Goal: Transaction & Acquisition: Purchase product/service

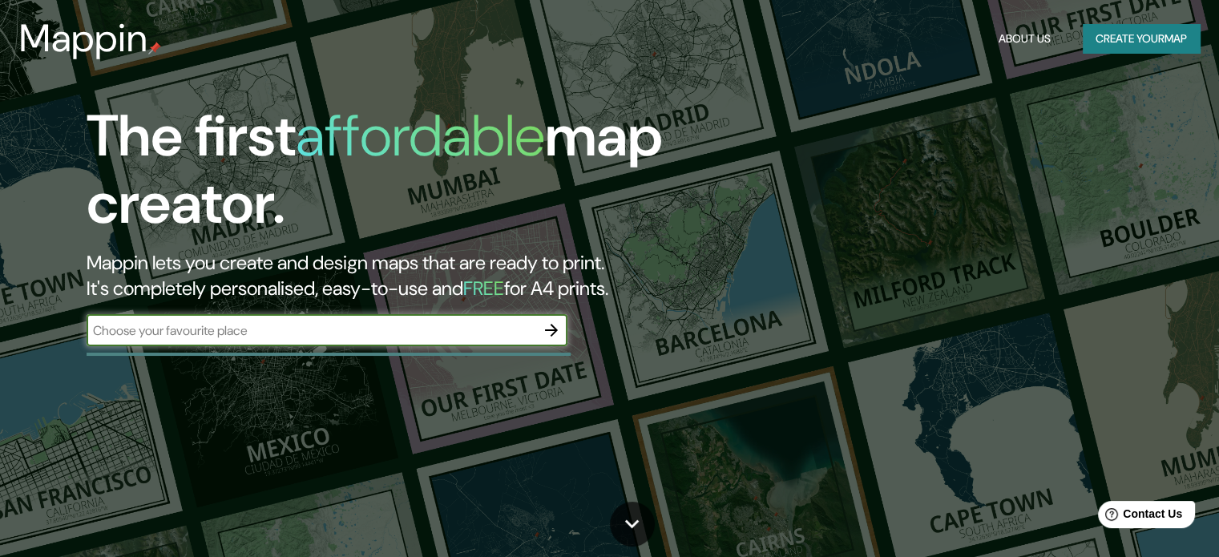
click at [544, 330] on icon "button" at bounding box center [551, 330] width 19 height 19
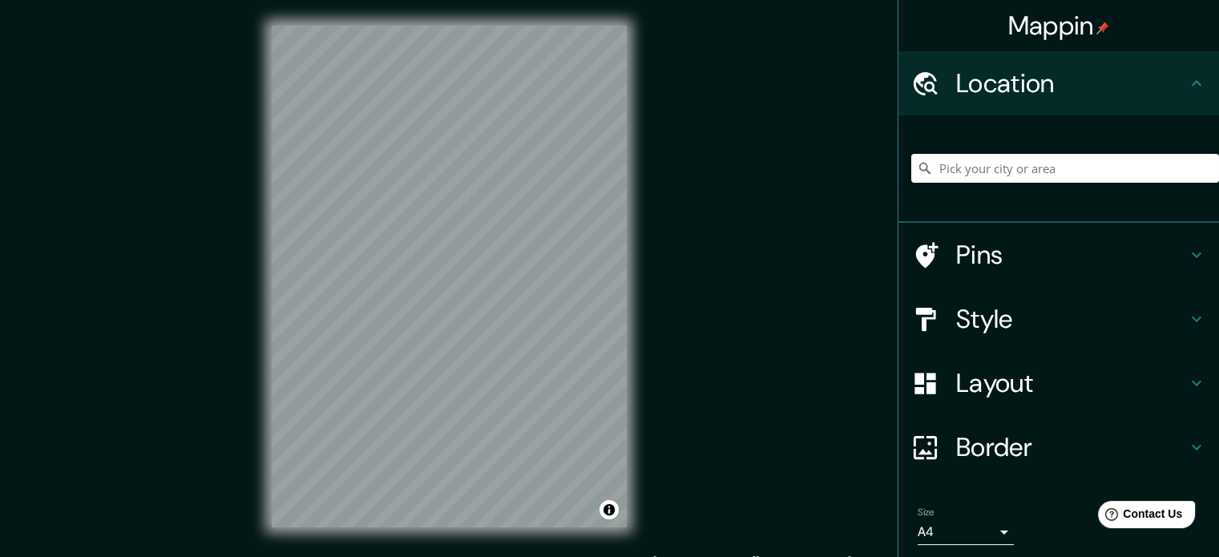
click at [988, 253] on h4 "Pins" at bounding box center [1071, 255] width 231 height 32
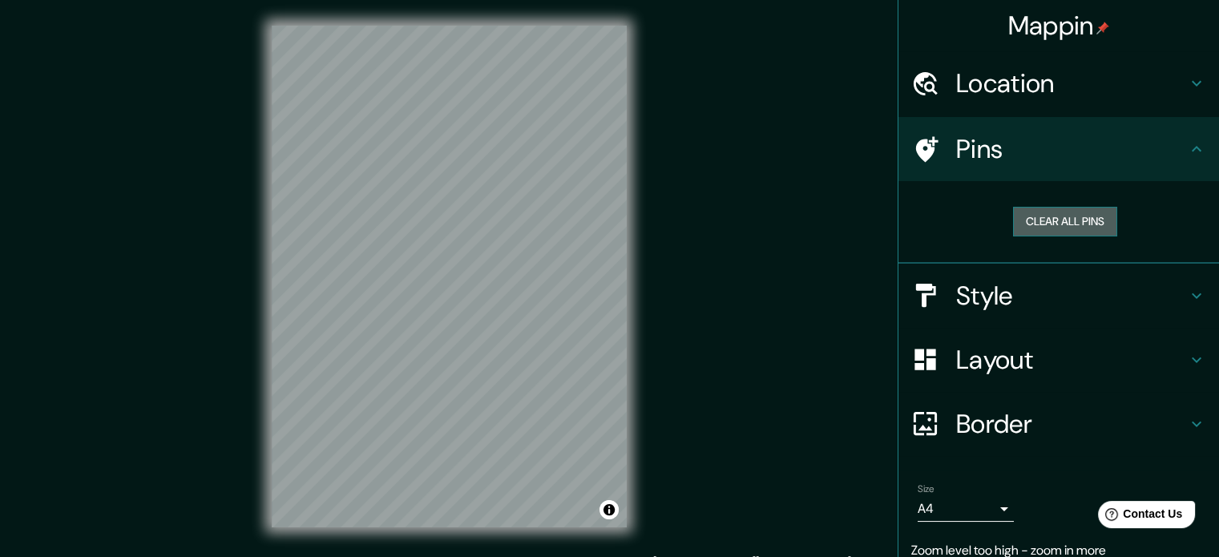
click at [1036, 214] on button "Clear all pins" at bounding box center [1065, 222] width 104 height 30
click at [1028, 214] on button "Clear all pins" at bounding box center [1065, 222] width 104 height 30
click at [1007, 287] on h4 "Style" at bounding box center [1071, 296] width 231 height 32
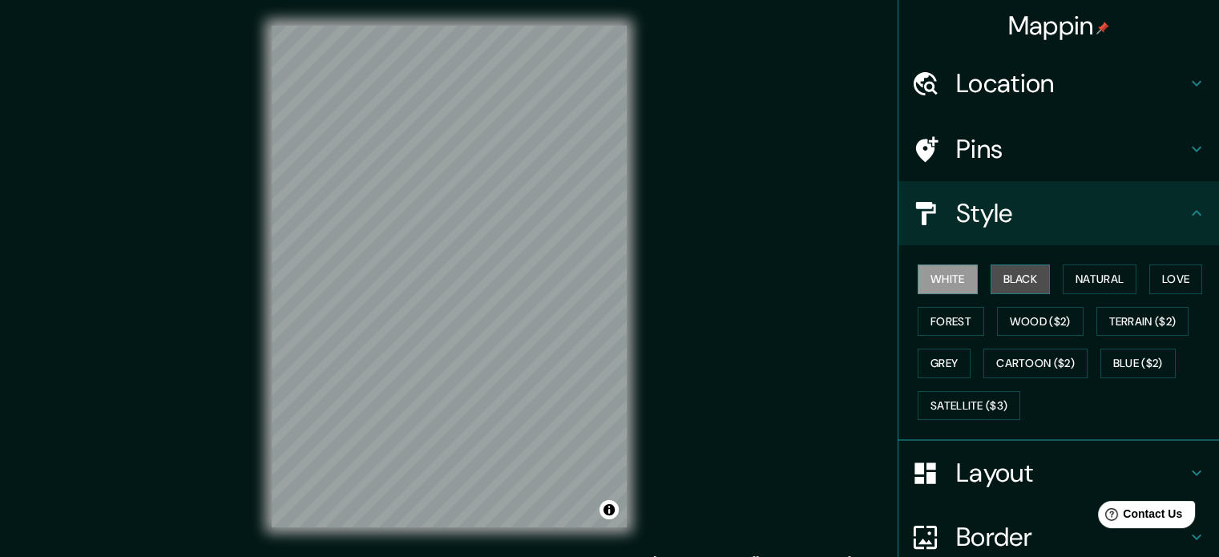
click at [1012, 285] on button "Black" at bounding box center [1021, 280] width 60 height 30
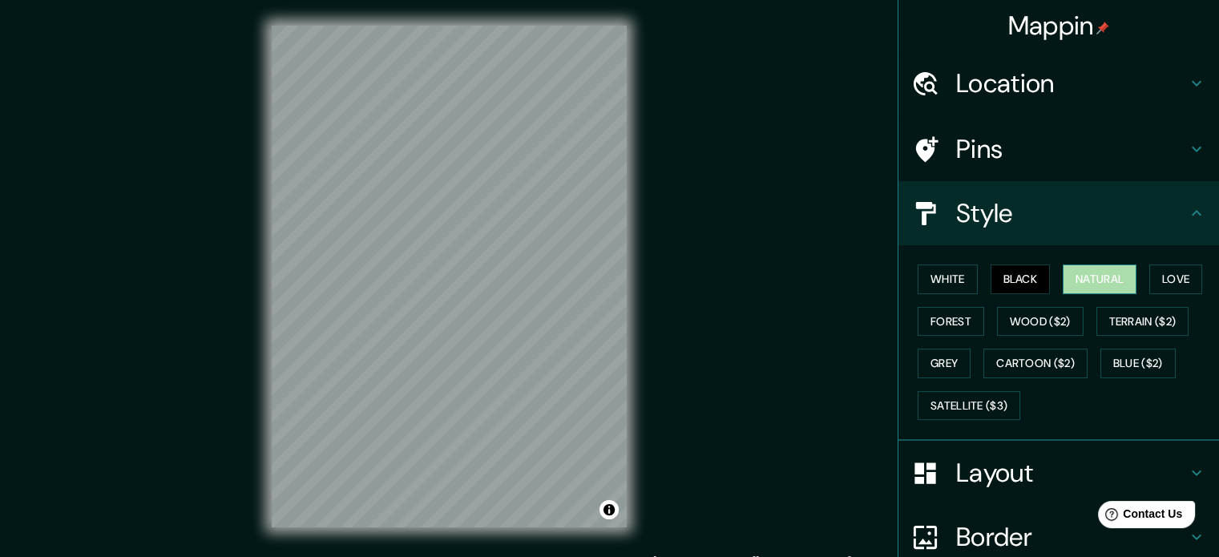
click at [1098, 285] on button "Natural" at bounding box center [1100, 280] width 74 height 30
drag, startPoint x: 681, startPoint y: 132, endPoint x: 658, endPoint y: 142, distance: 25.2
click at [681, 132] on div "Mappin Location Pins Style White Black Natural Love Forest Wood ($2) Terrain ($…" at bounding box center [609, 289] width 1219 height 579
click at [1062, 220] on h4 "Style" at bounding box center [1071, 213] width 231 height 32
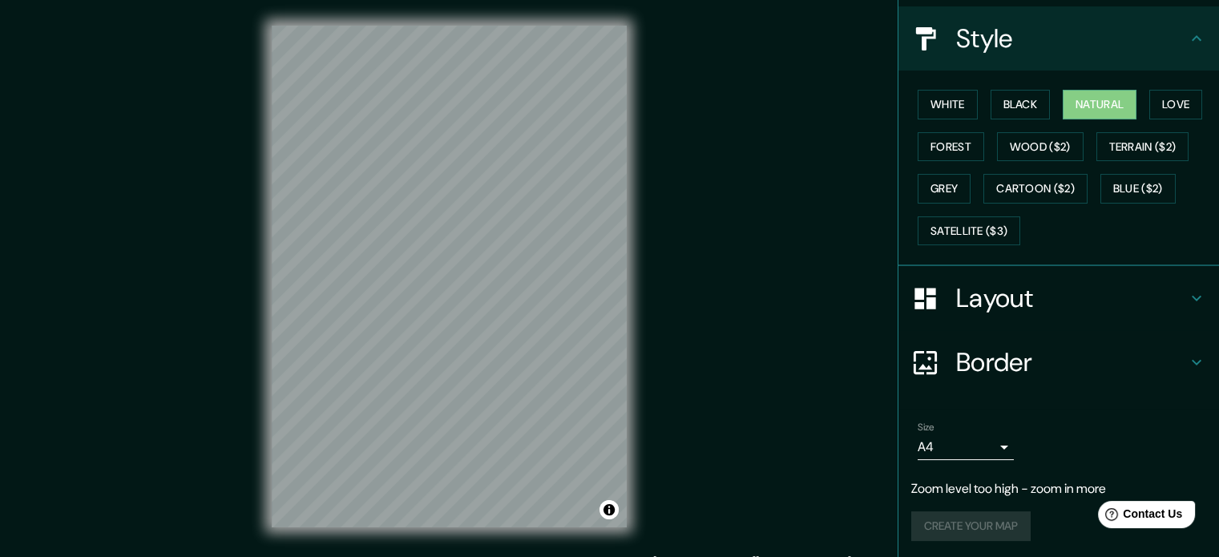
click at [1070, 304] on h4 "Layout" at bounding box center [1071, 298] width 231 height 32
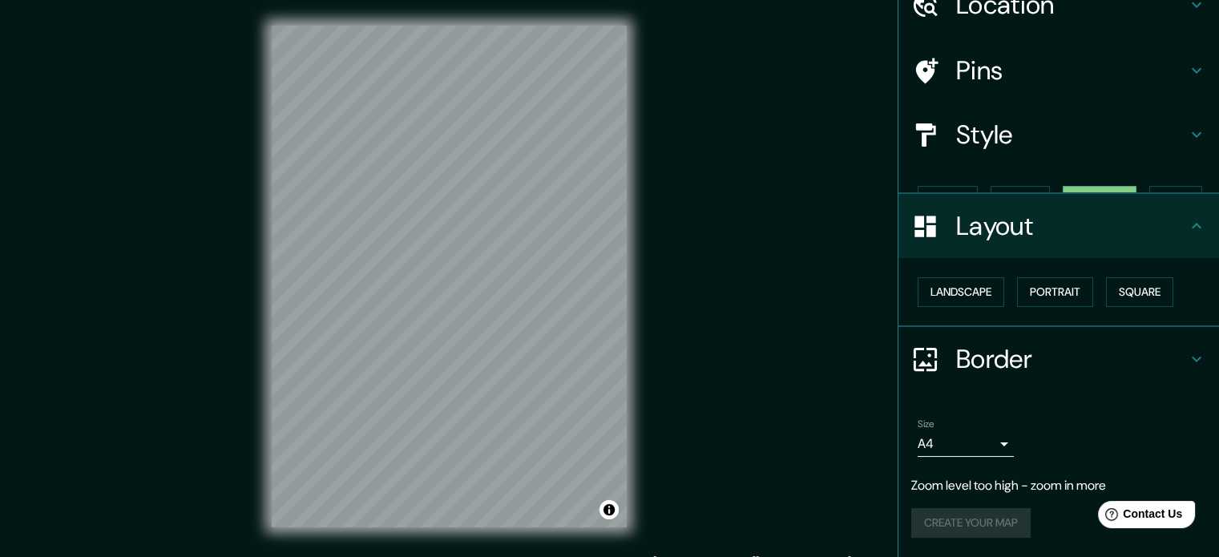
scroll to position [50, 0]
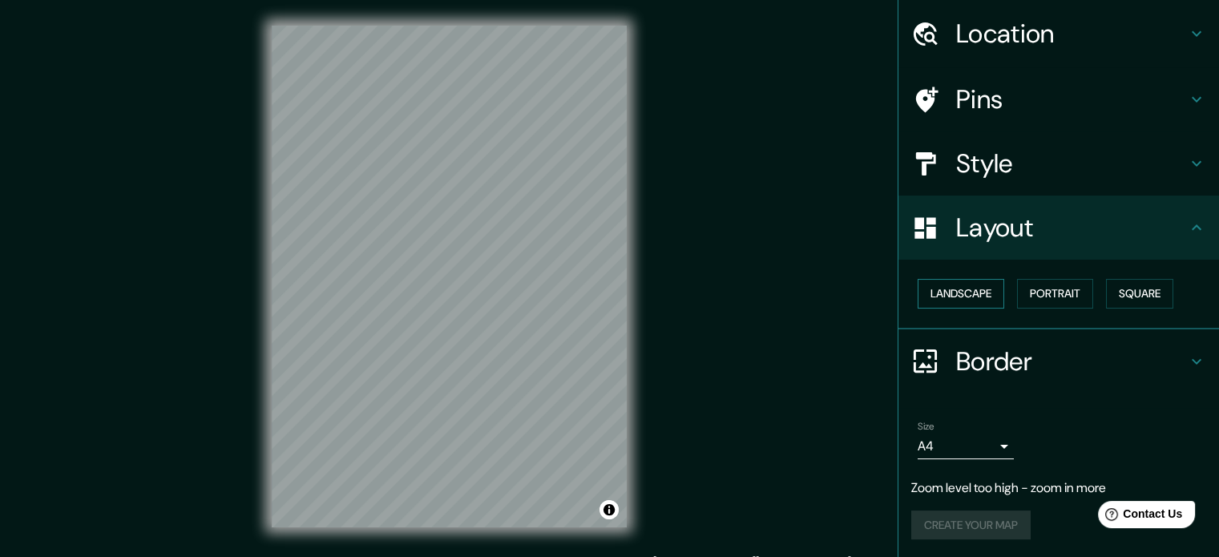
click at [973, 285] on button "Landscape" at bounding box center [961, 294] width 87 height 30
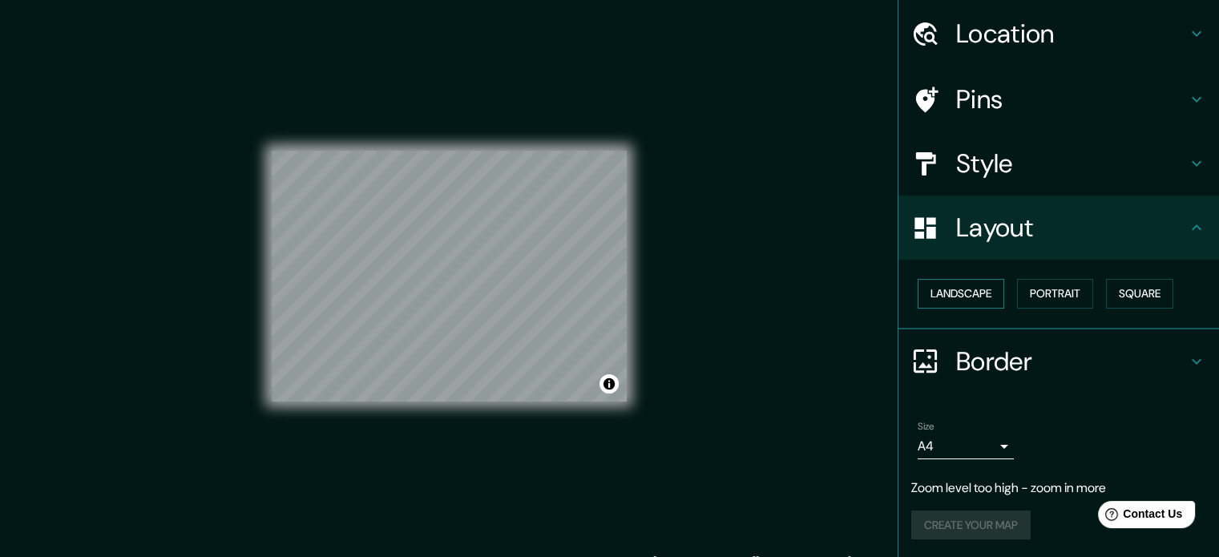
click at [973, 285] on button "Landscape" at bounding box center [961, 294] width 87 height 30
click at [1090, 297] on div "Landscape [GEOGRAPHIC_DATA]" at bounding box center [1065, 294] width 308 height 42
click at [1068, 293] on button "Portrait" at bounding box center [1055, 294] width 76 height 30
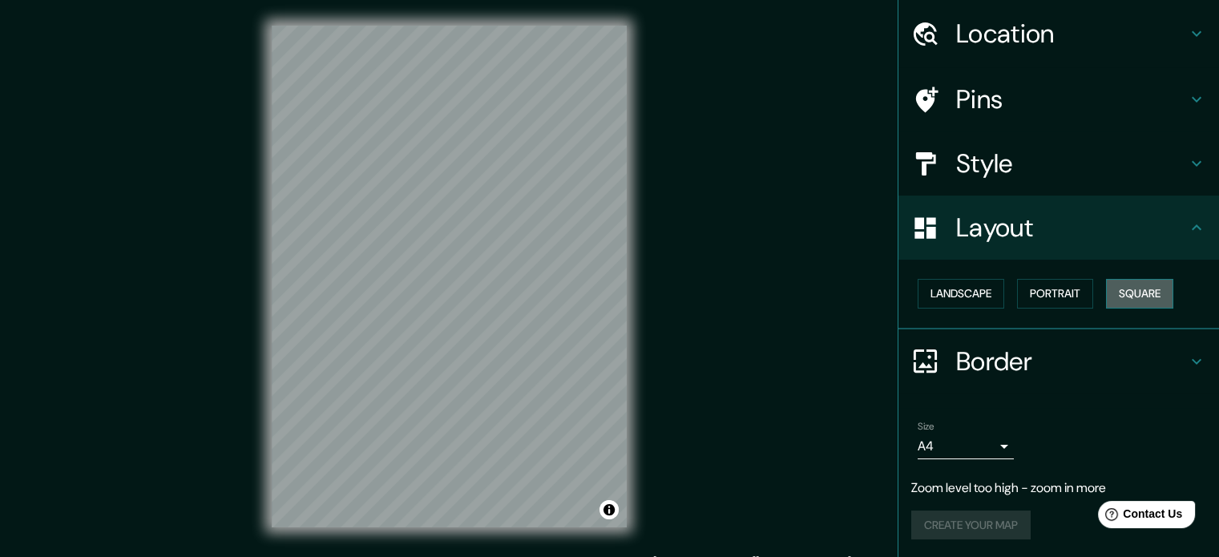
click at [1148, 291] on button "Square" at bounding box center [1139, 294] width 67 height 30
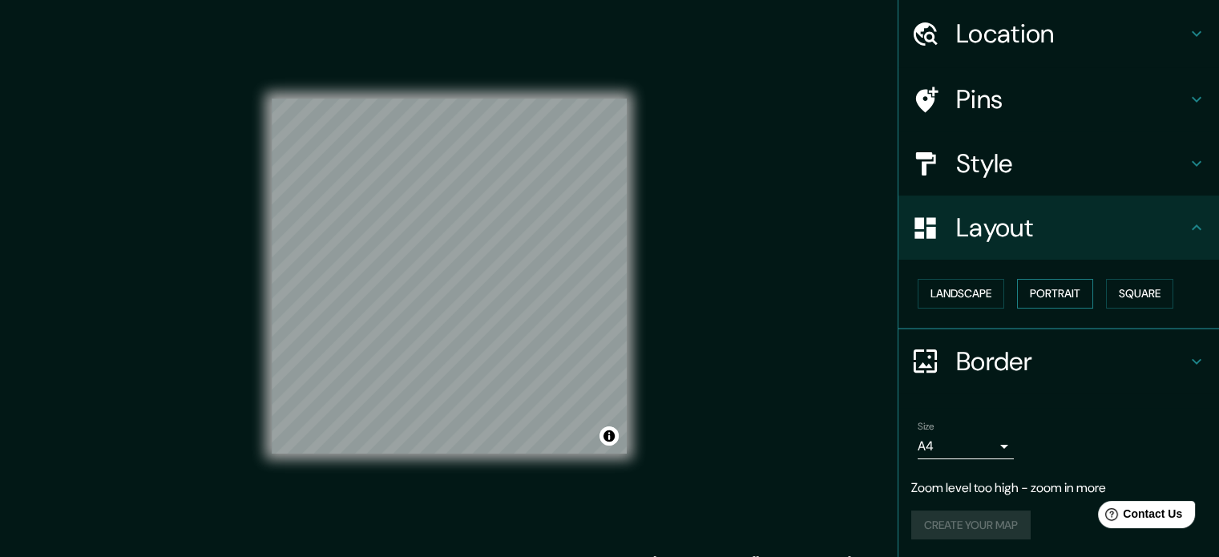
click at [1060, 286] on button "Portrait" at bounding box center [1055, 294] width 76 height 30
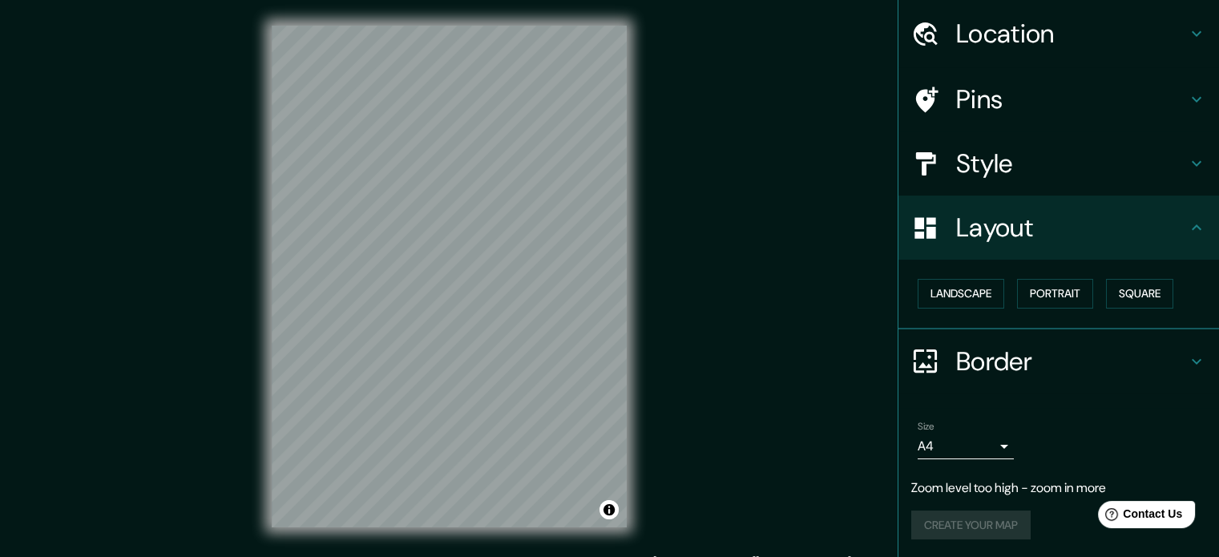
click at [630, 244] on div "© Mapbox © OpenStreetMap Improve this map" at bounding box center [449, 276] width 406 height 553
click at [972, 442] on body "Mappin Location Pins Style Layout Landscape Portrait Square Border Choose a bor…" at bounding box center [609, 278] width 1219 height 557
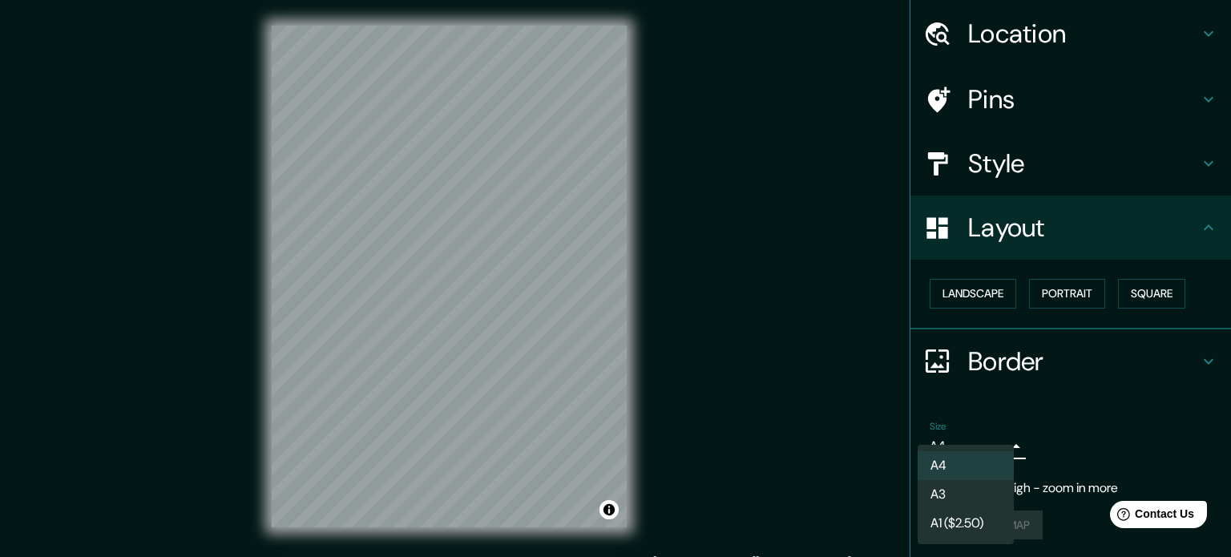
click at [967, 487] on li "A3" at bounding box center [966, 494] width 96 height 29
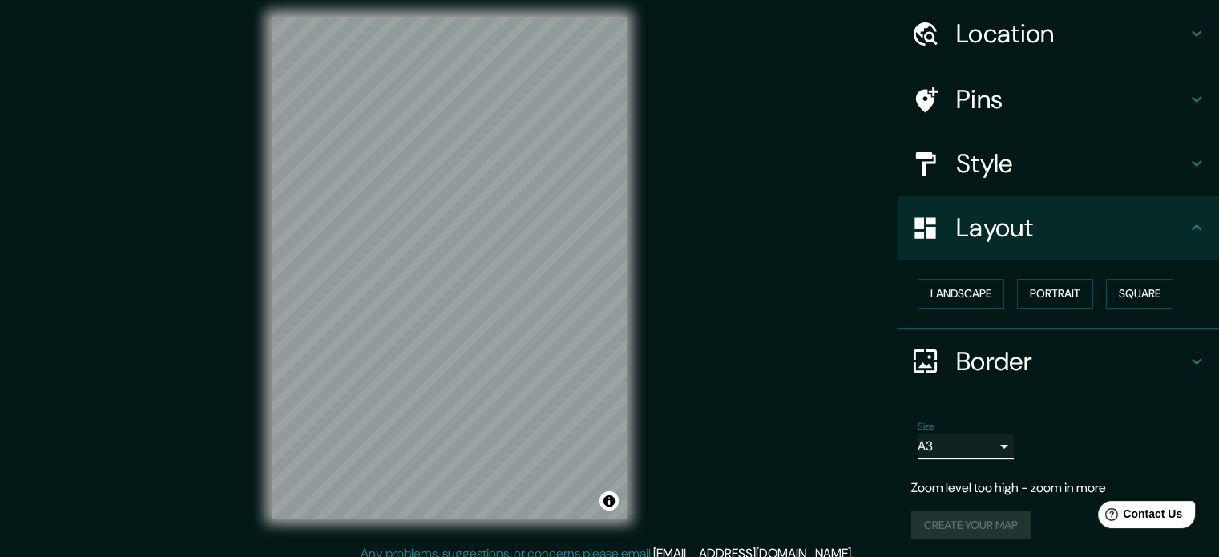
scroll to position [21, 0]
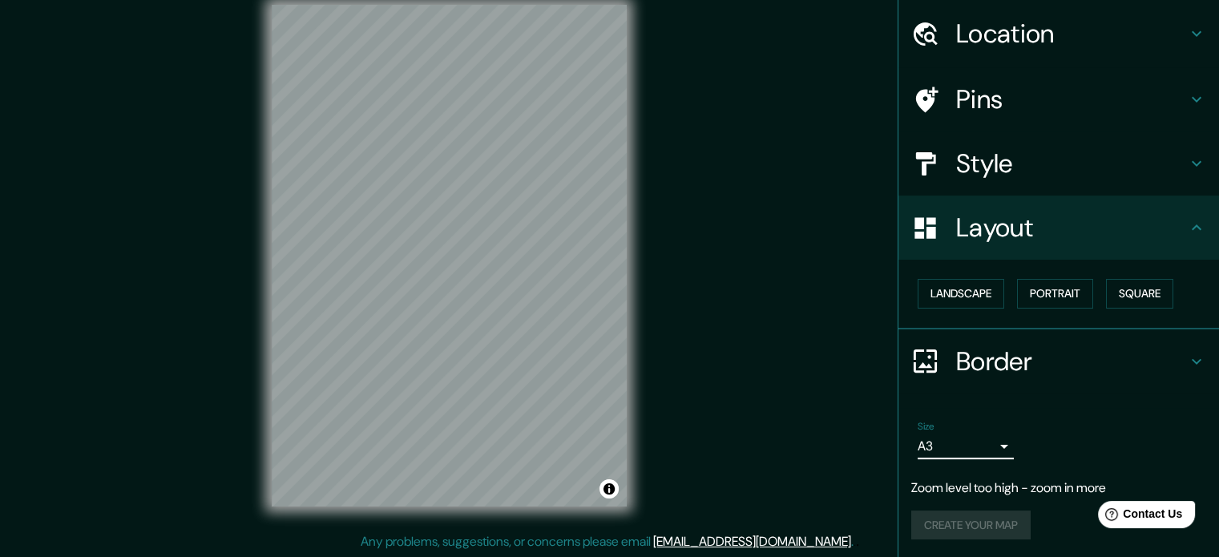
click at [968, 516] on div "Create your map" at bounding box center [1058, 526] width 295 height 30
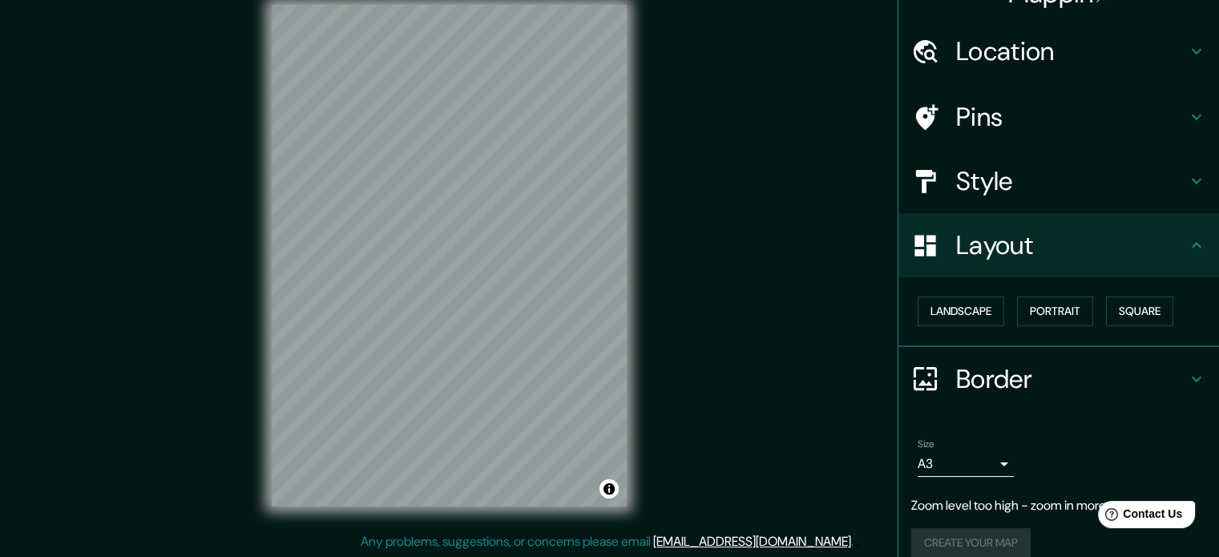
scroll to position [0, 0]
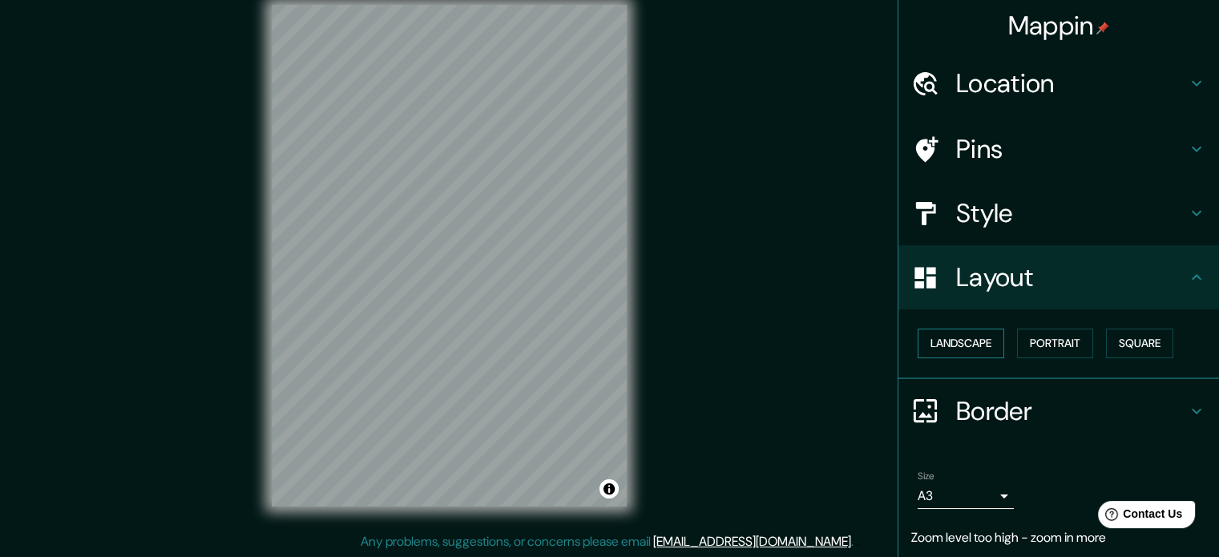
click at [988, 345] on button "Landscape" at bounding box center [961, 344] width 87 height 30
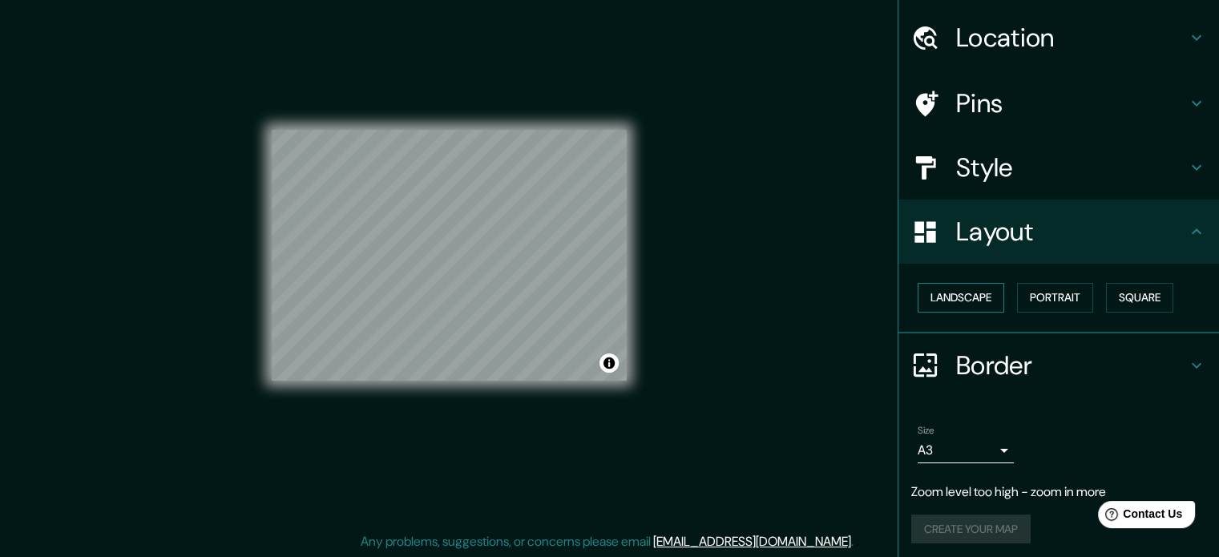
scroll to position [50, 0]
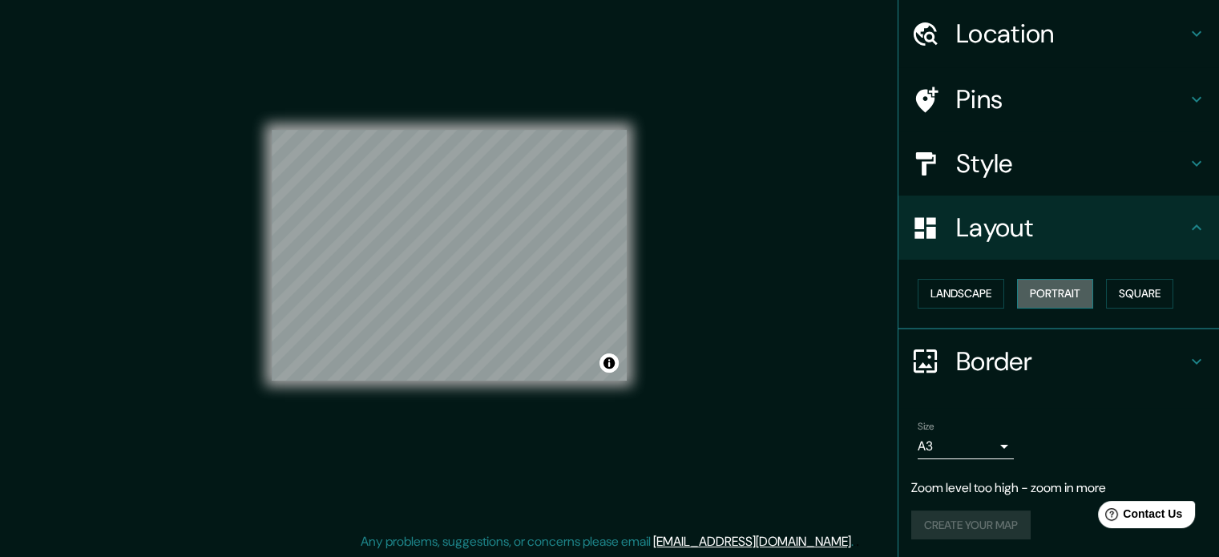
click at [1050, 282] on button "Portrait" at bounding box center [1055, 294] width 76 height 30
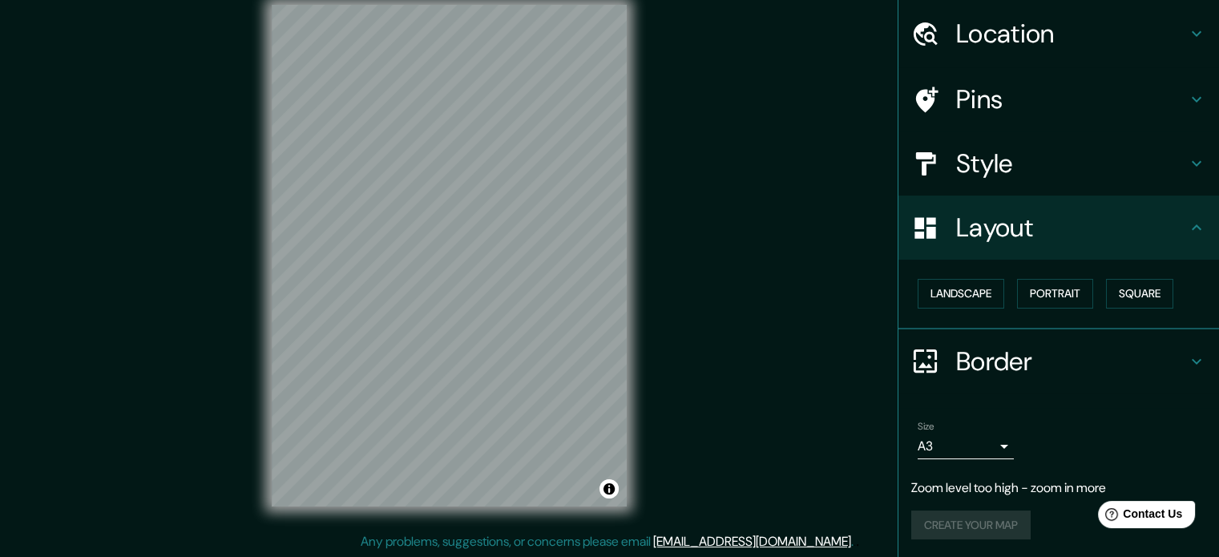
click at [992, 464] on div "Size A3 a4 Zoom level too high - zoom in more Create your map" at bounding box center [1058, 483] width 295 height 139
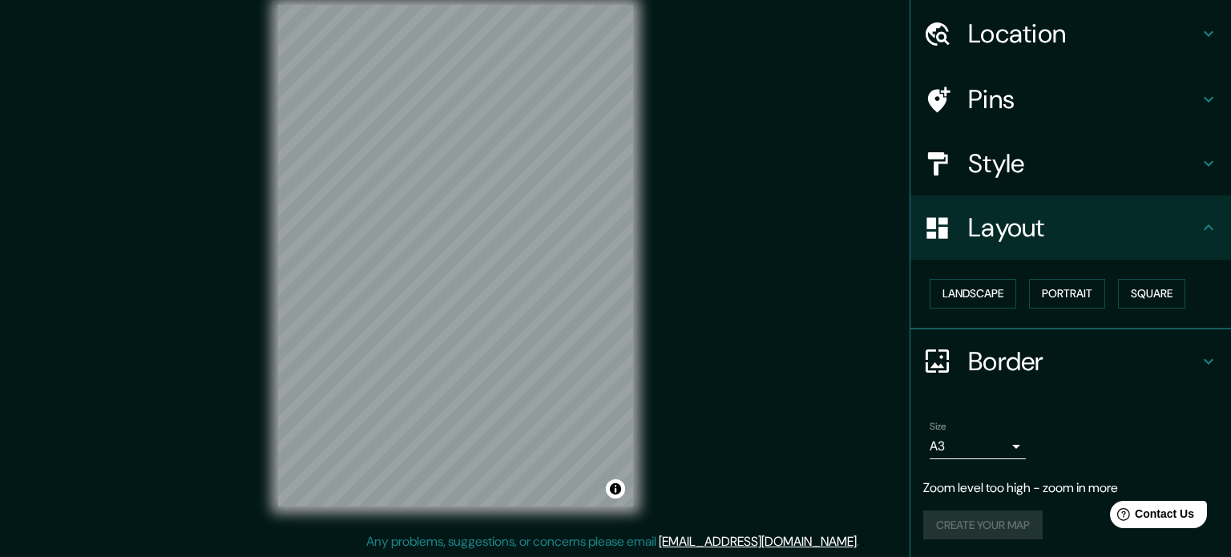
click at [989, 449] on body "Mappin Location Pins Style Layout Landscape Portrait Square Border Choose a bor…" at bounding box center [615, 257] width 1231 height 557
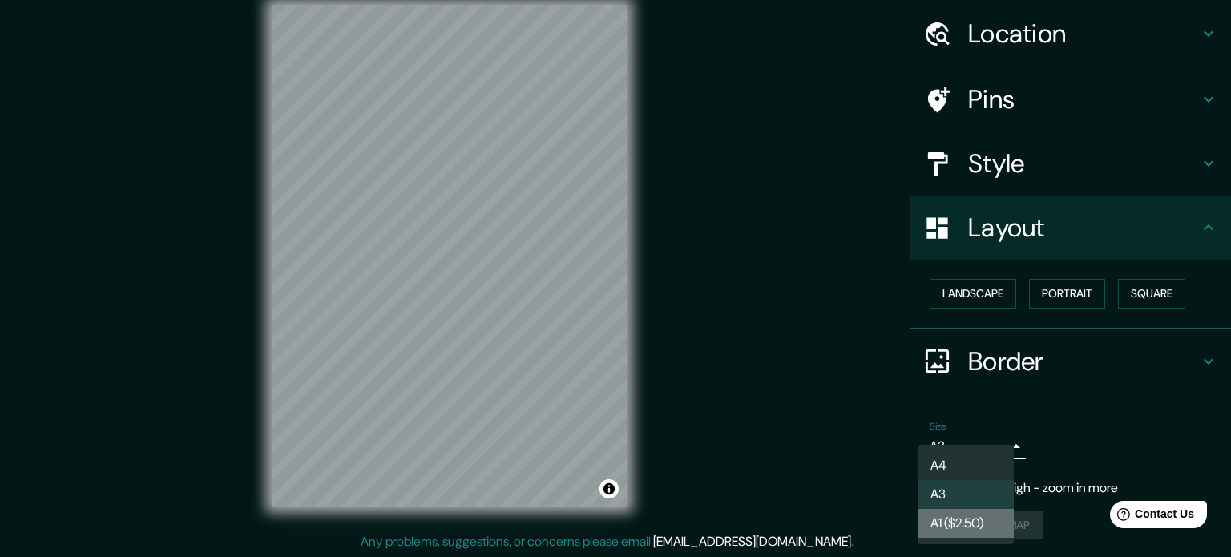
click at [976, 527] on li "A1 ($2.50)" at bounding box center [966, 523] width 96 height 29
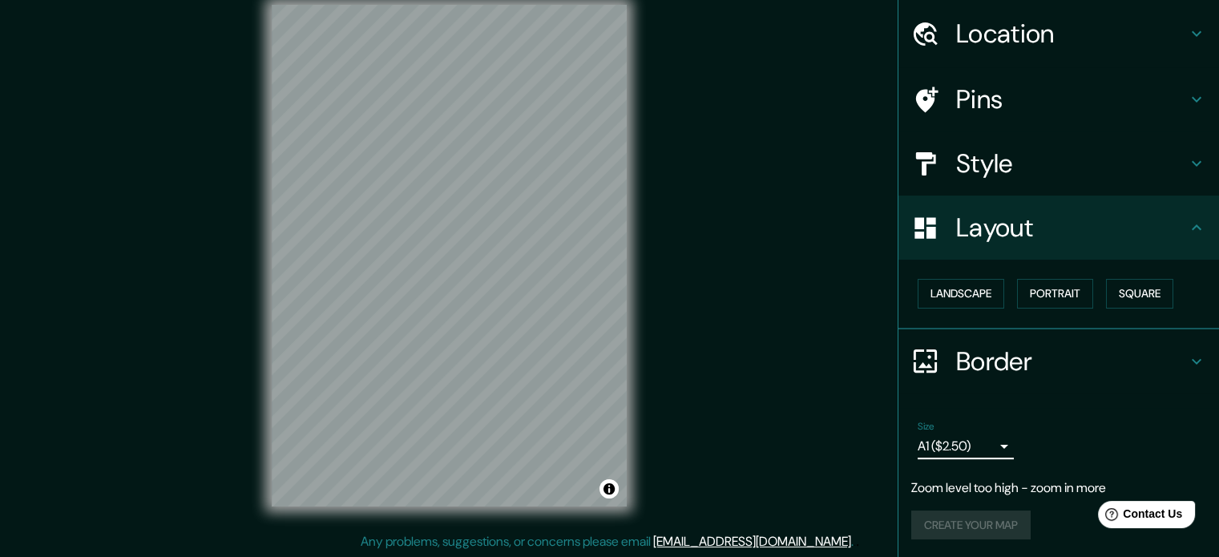
click at [985, 451] on body "Mappin Location Pins Style Layout Landscape Portrait Square Border Choose a bor…" at bounding box center [609, 257] width 1219 height 557
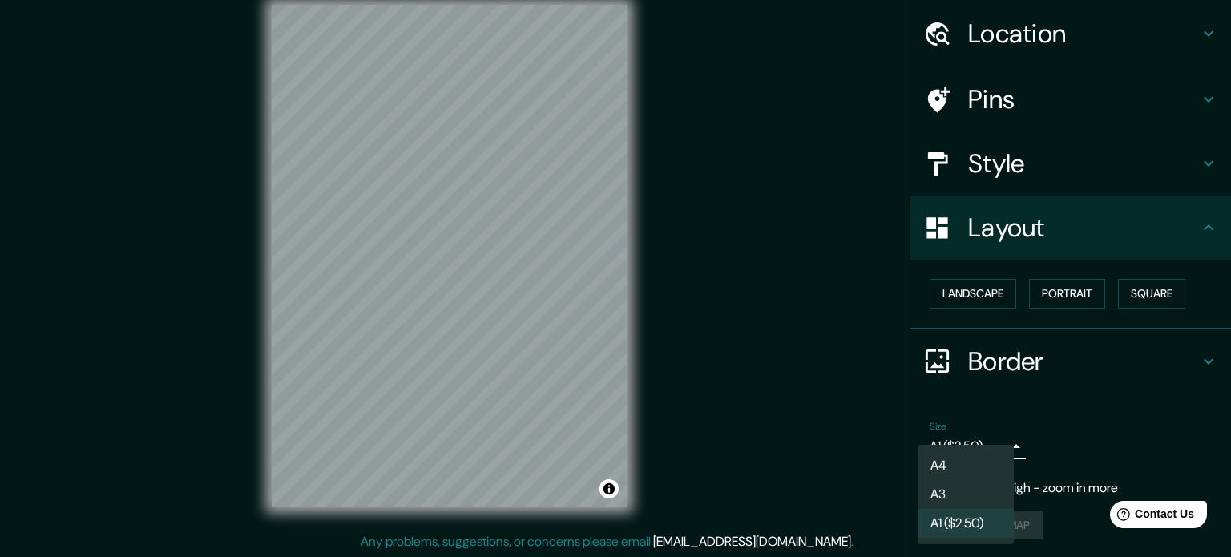
click at [984, 467] on li "A4" at bounding box center [966, 465] width 96 height 29
type input "single"
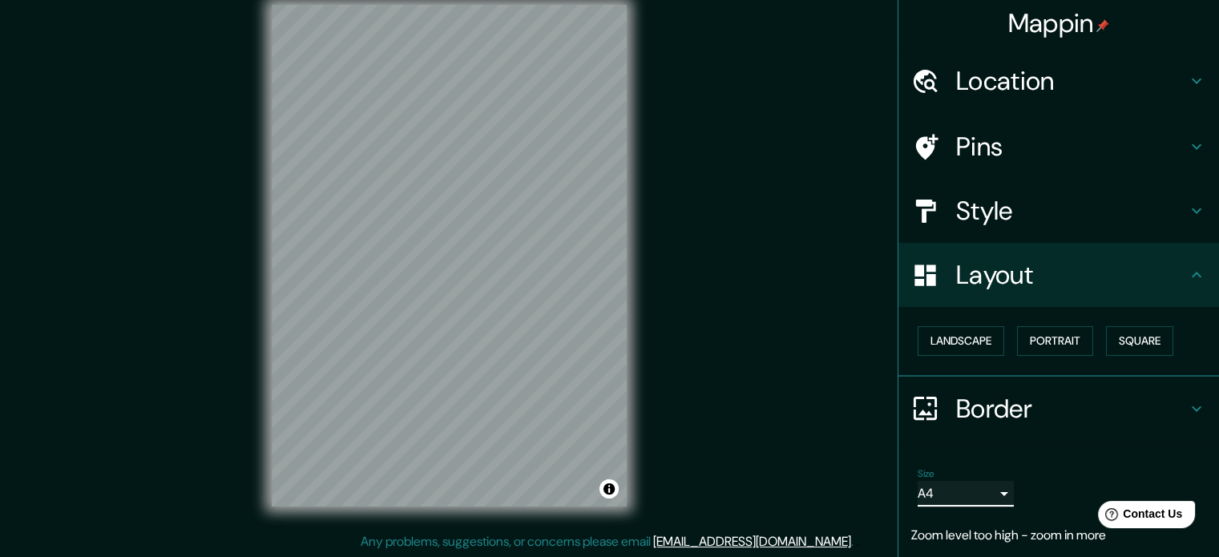
scroll to position [0, 0]
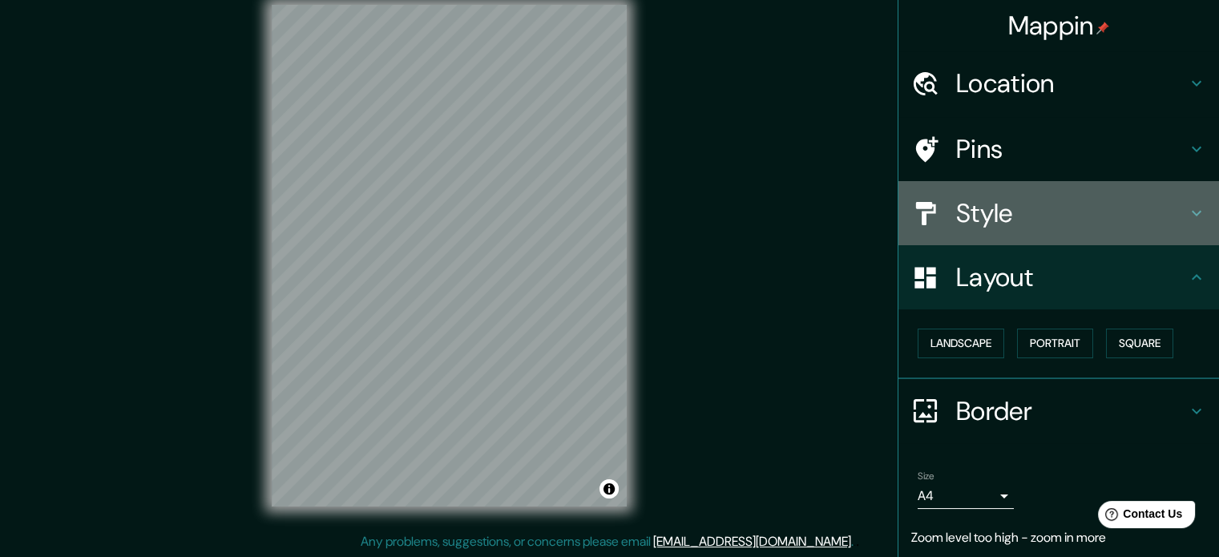
click at [994, 224] on h4 "Style" at bounding box center [1071, 213] width 231 height 32
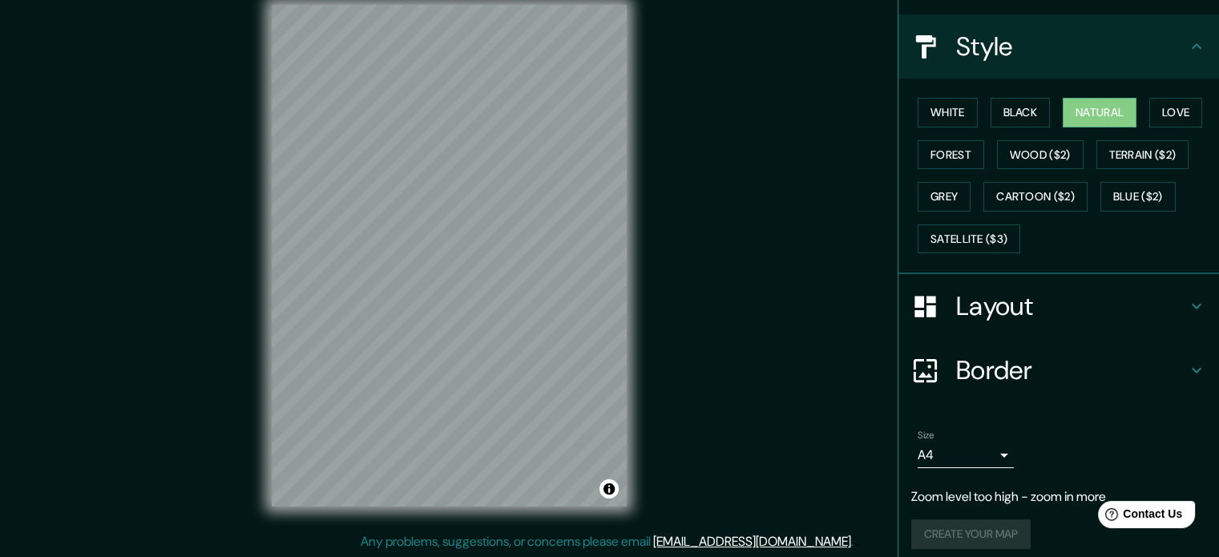
scroll to position [175, 0]
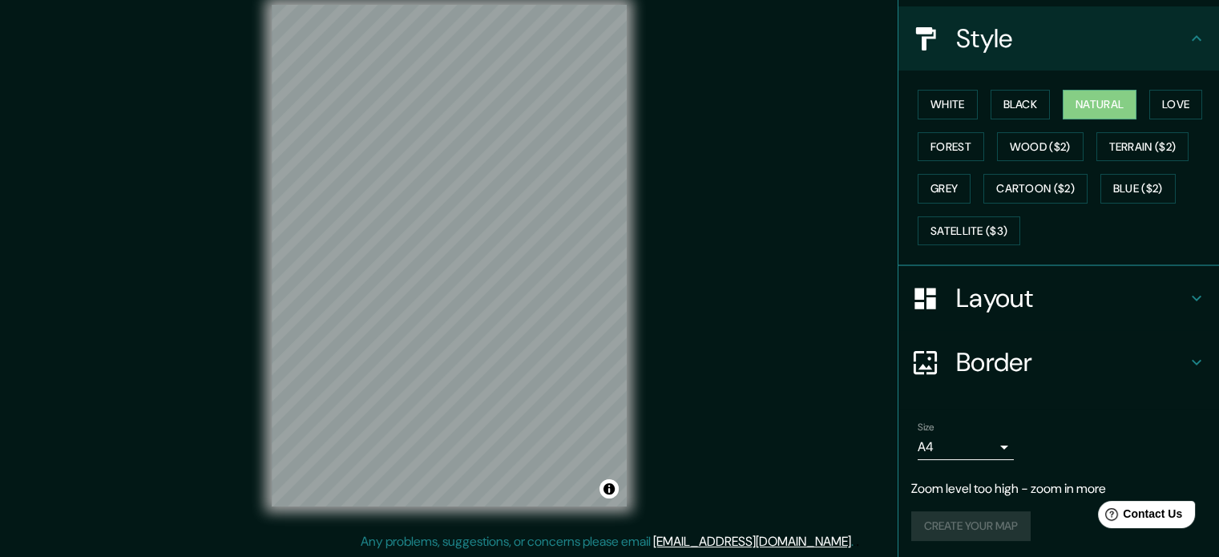
click at [945, 541] on div "Size A4 single Zoom level too high - zoom in more Create your map" at bounding box center [1058, 484] width 295 height 139
click at [948, 531] on div "Create your map" at bounding box center [1058, 526] width 295 height 30
click at [949, 526] on div "Create your map" at bounding box center [1058, 526] width 295 height 30
click at [200, 263] on div "Mappin Location Pins Style White Black Natural Love Forest Wood ($2) Terrain ($…" at bounding box center [609, 268] width 1219 height 579
click at [984, 522] on div "Create your map" at bounding box center [1058, 526] width 295 height 30
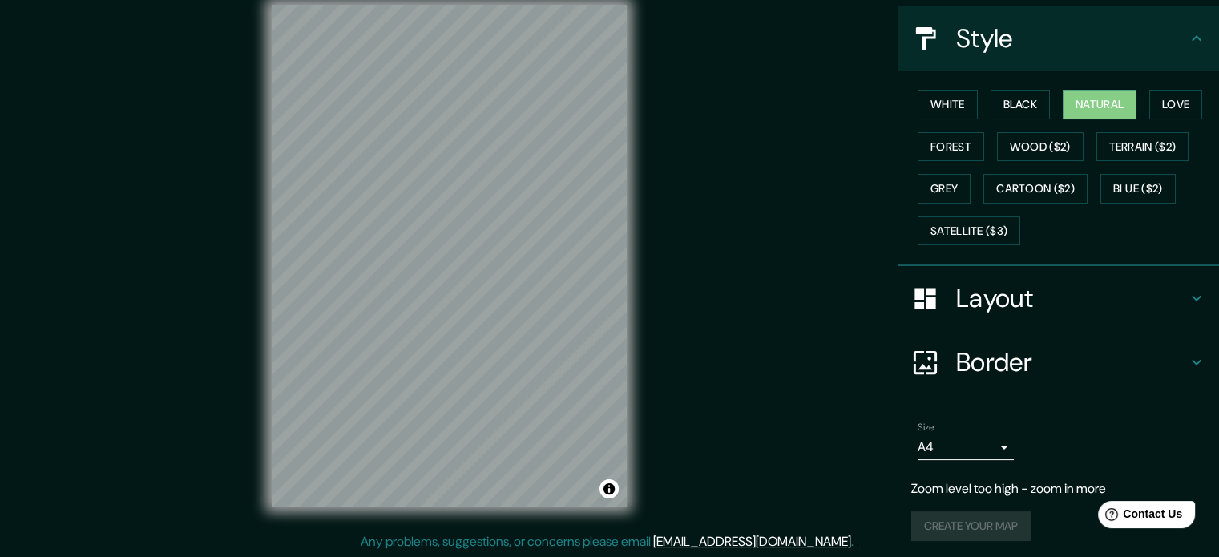
click at [984, 522] on div "Create your map" at bounding box center [1058, 526] width 295 height 30
drag, startPoint x: 997, startPoint y: 522, endPoint x: 1020, endPoint y: 522, distance: 23.2
click at [1015, 522] on div "Create your map" at bounding box center [1058, 526] width 295 height 30
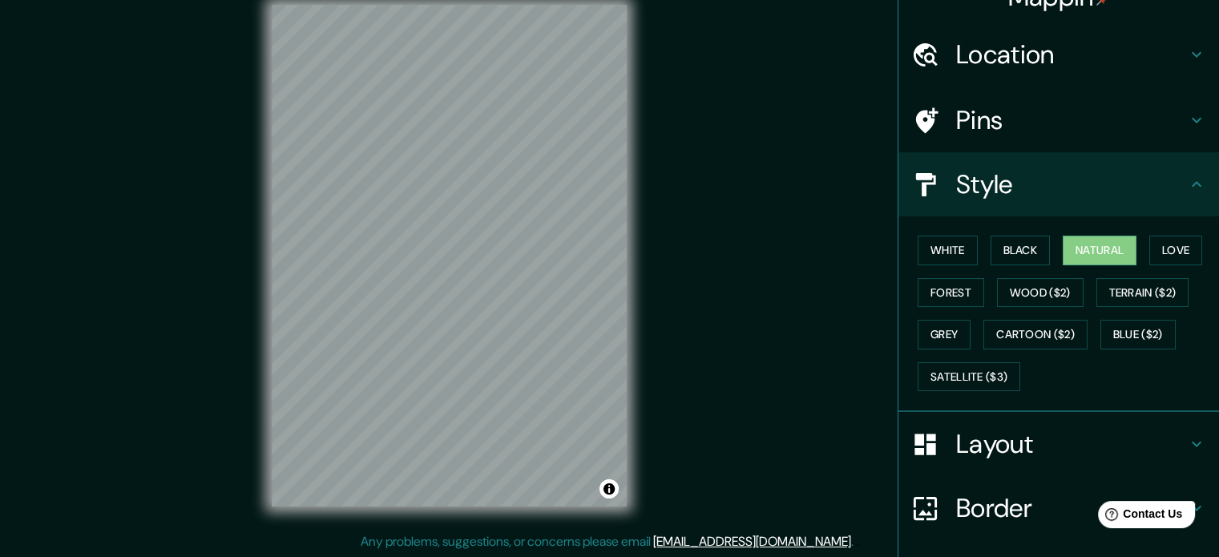
scroll to position [0, 0]
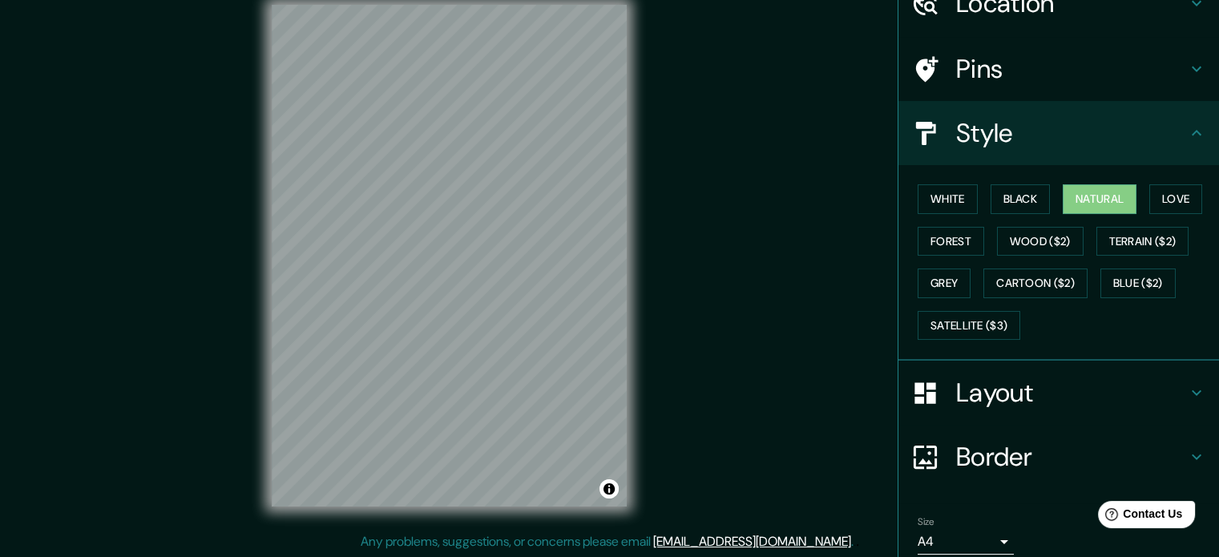
click at [980, 422] on div "Layout" at bounding box center [1059, 393] width 321 height 64
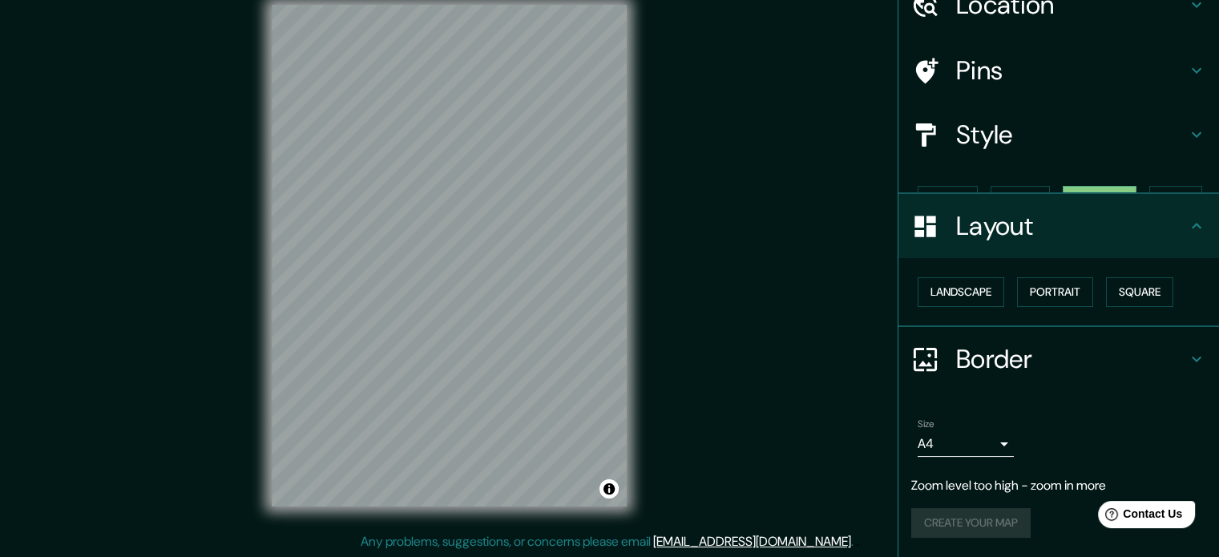
scroll to position [50, 0]
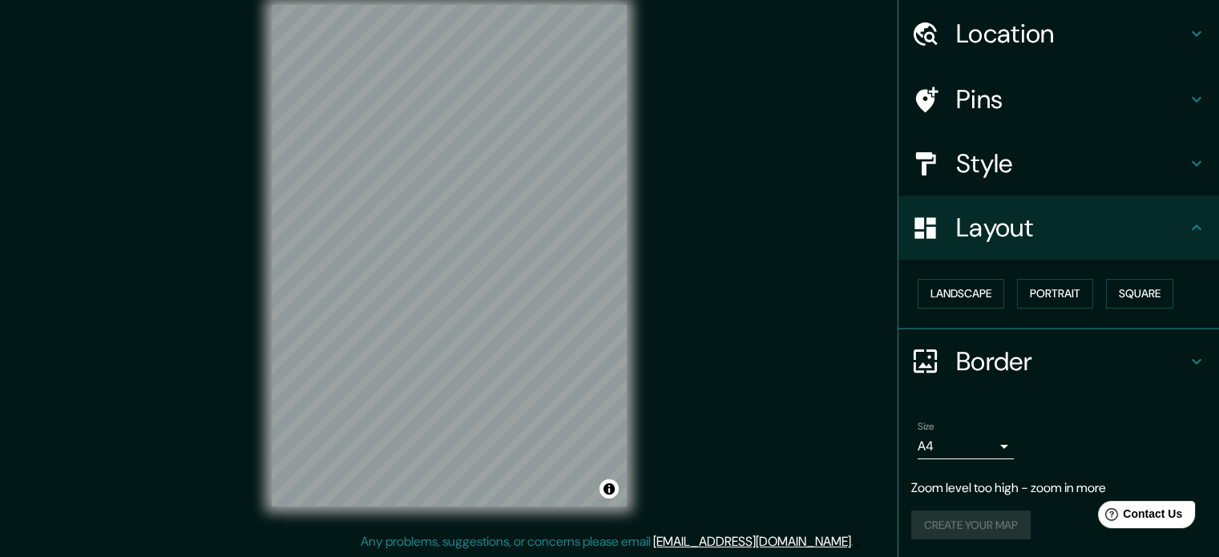
click at [986, 243] on h4 "Layout" at bounding box center [1071, 228] width 231 height 32
click at [996, 183] on div "Style" at bounding box center [1059, 163] width 321 height 64
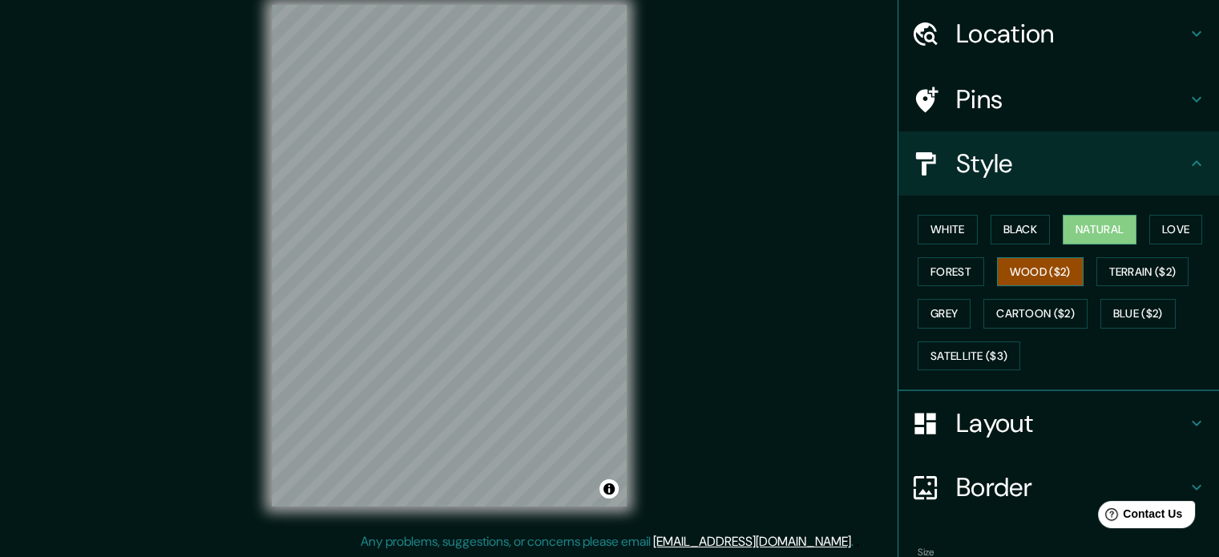
click at [999, 261] on button "Wood ($2)" at bounding box center [1040, 272] width 87 height 30
click at [686, 301] on div "Mappin Location Pins Style White Black Natural Love Forest Wood ($2) Terrain ($…" at bounding box center [609, 268] width 1219 height 579
click at [938, 319] on button "Grey" at bounding box center [944, 314] width 53 height 30
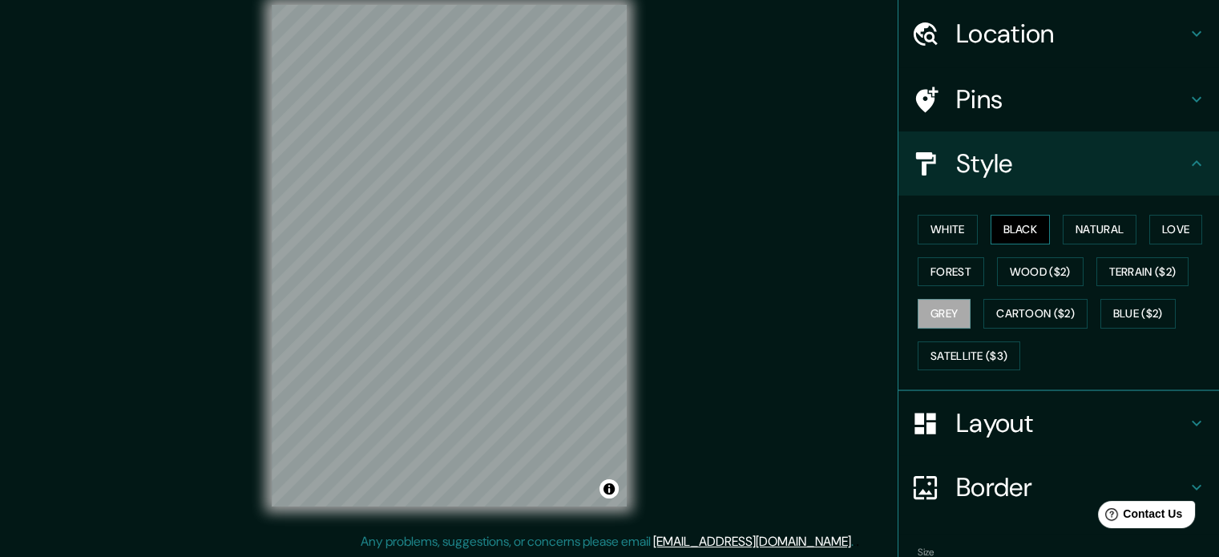
click at [1000, 239] on button "Black" at bounding box center [1021, 230] width 60 height 30
click at [1103, 233] on button "Natural" at bounding box center [1100, 230] width 74 height 30
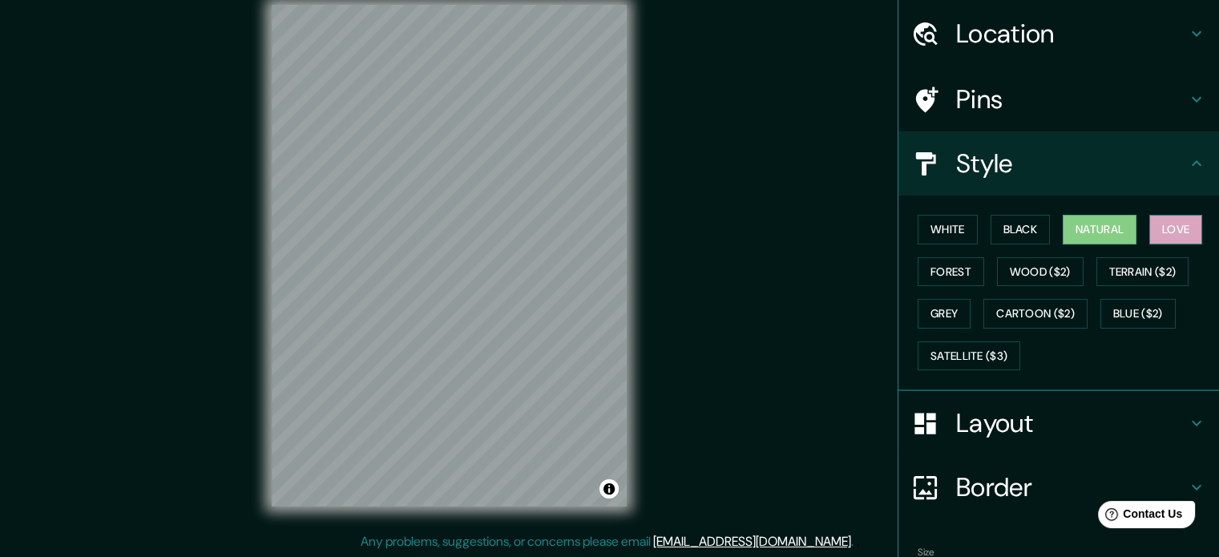
click at [1159, 230] on button "Love" at bounding box center [1176, 230] width 53 height 30
click at [1113, 230] on button "Natural" at bounding box center [1100, 230] width 74 height 30
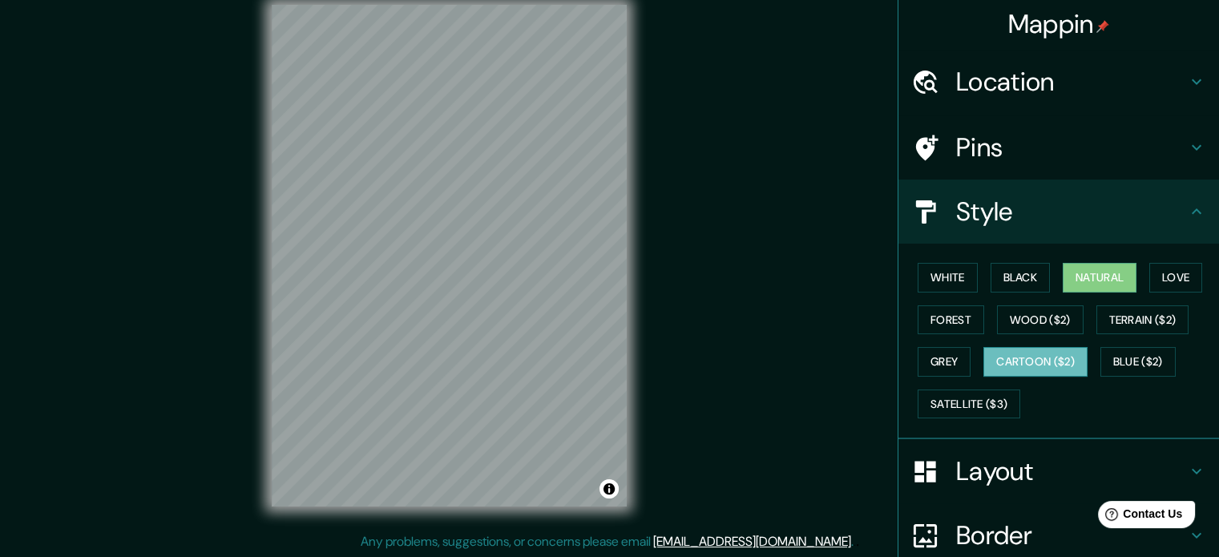
scroll to position [0, 0]
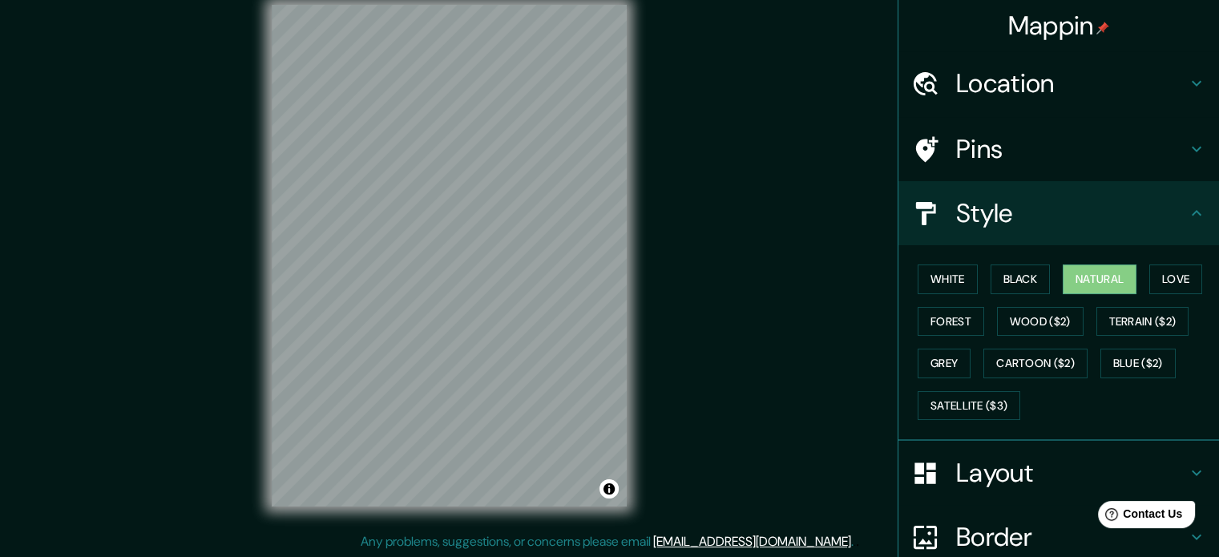
click at [1043, 147] on h4 "Pins" at bounding box center [1071, 149] width 231 height 32
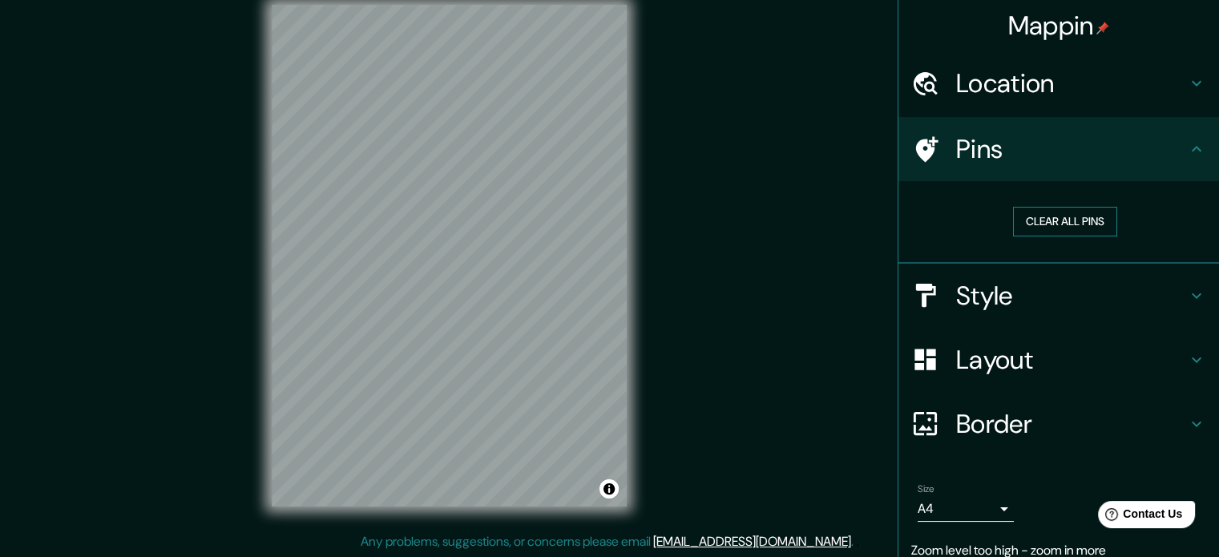
click at [1057, 216] on button "Clear all pins" at bounding box center [1065, 222] width 104 height 30
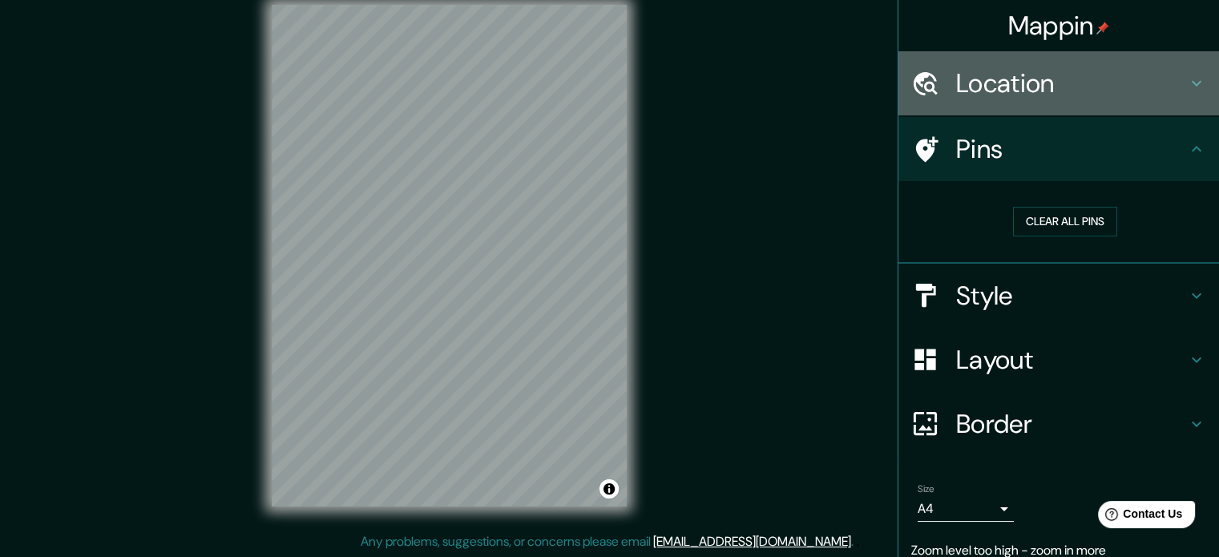
click at [1042, 92] on h4 "Location" at bounding box center [1071, 83] width 231 height 32
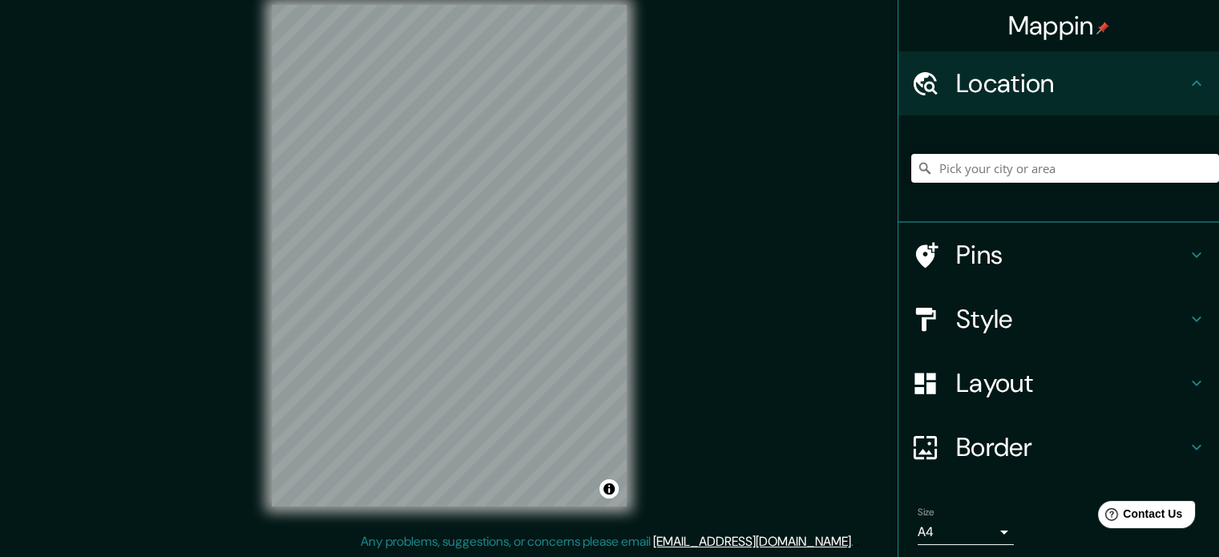
click at [1008, 166] on input "Pick your city or area" at bounding box center [1065, 168] width 308 height 29
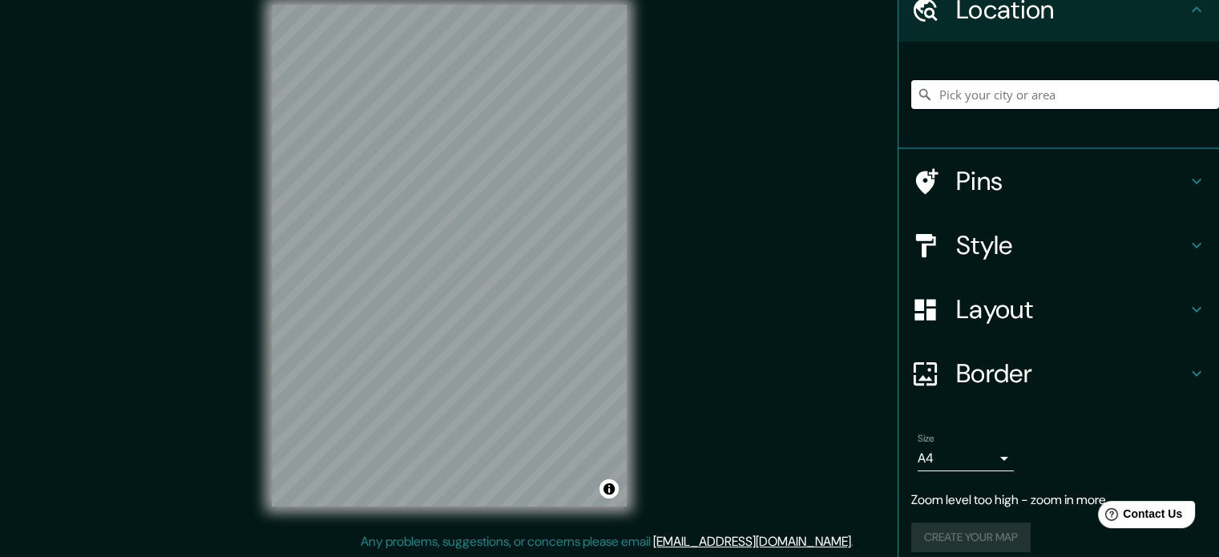
scroll to position [87, 0]
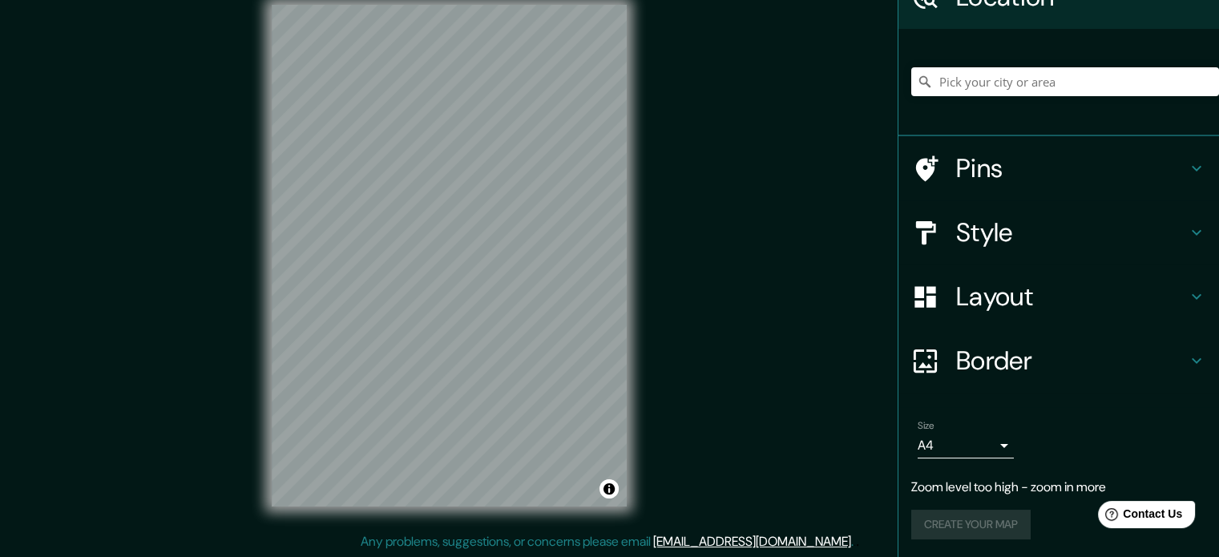
click at [992, 528] on div "Create your map" at bounding box center [1058, 525] width 295 height 30
click at [992, 527] on div "Create your map" at bounding box center [1058, 525] width 295 height 30
click at [963, 501] on div "Size A4 single Zoom level too high - zoom in more Create your map" at bounding box center [1058, 483] width 295 height 139
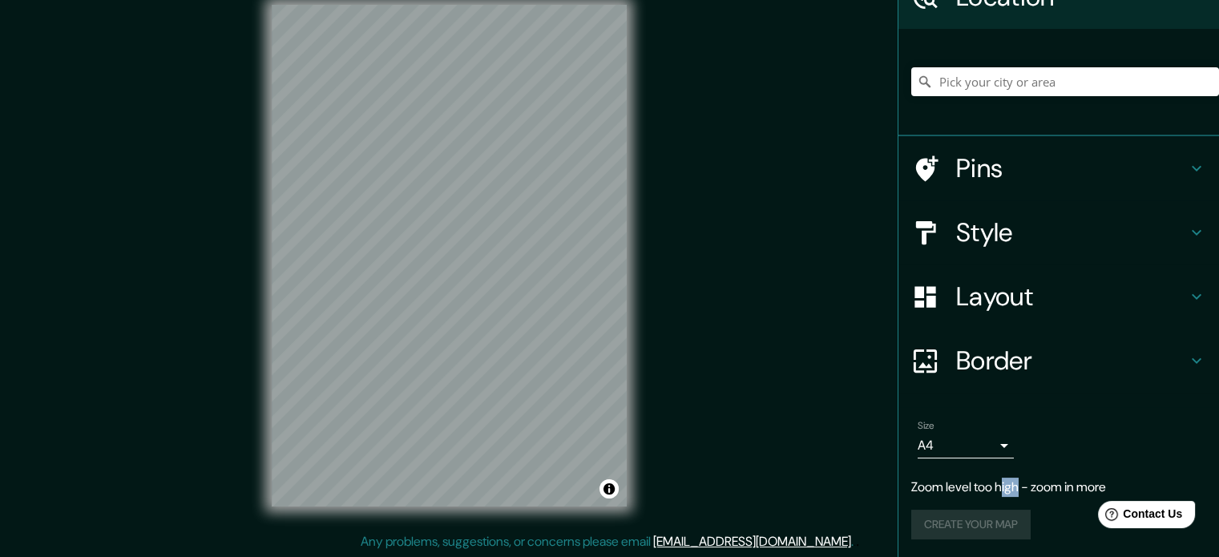
drag, startPoint x: 996, startPoint y: 486, endPoint x: 1012, endPoint y: 486, distance: 15.2
click at [1012, 486] on p "Zoom level too high - zoom in more" at bounding box center [1058, 487] width 295 height 19
click at [989, 506] on div "Size A4 single Zoom level too high - zoom in more Create your map" at bounding box center [1058, 483] width 295 height 139
click at [988, 507] on div "Size A4 single Zoom level too high - zoom in more Create your map" at bounding box center [1058, 483] width 295 height 139
click at [987, 513] on div "Create your map" at bounding box center [1058, 525] width 295 height 30
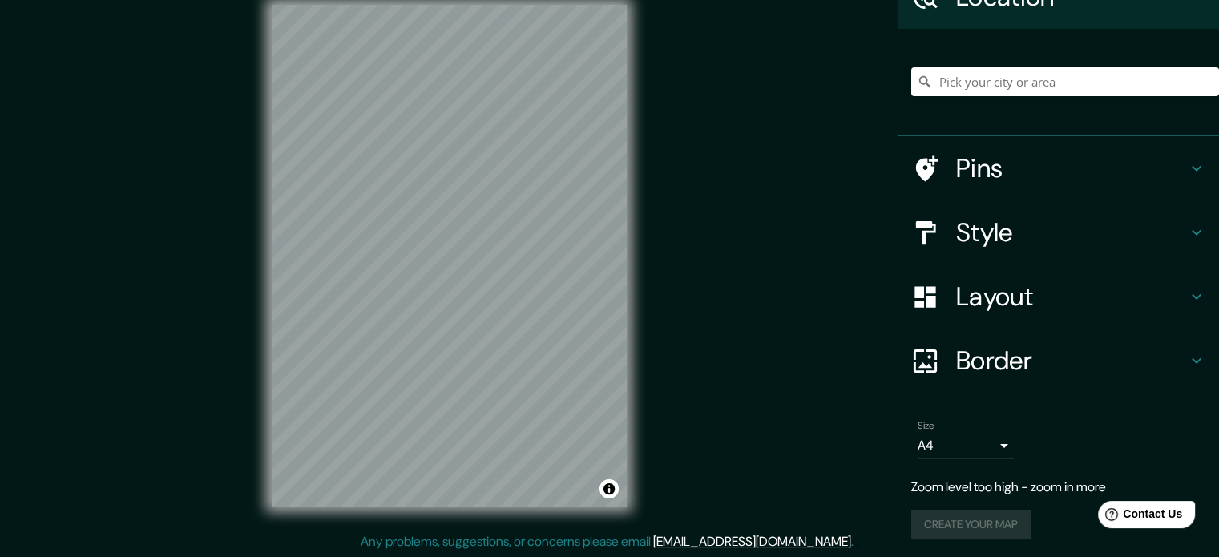
click at [987, 513] on div "Create your map" at bounding box center [1058, 525] width 295 height 30
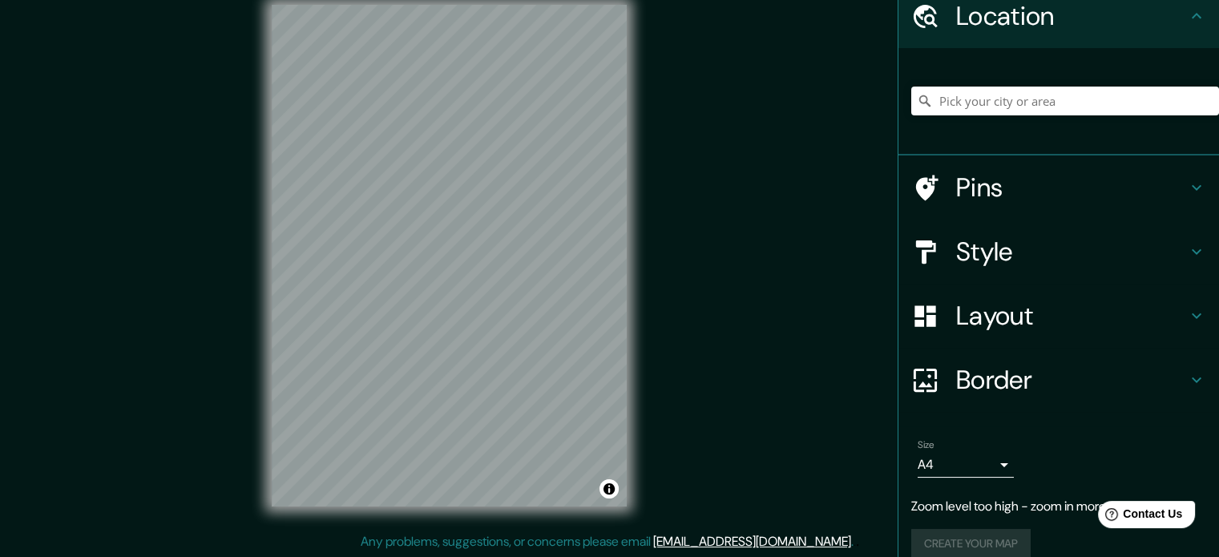
scroll to position [0, 0]
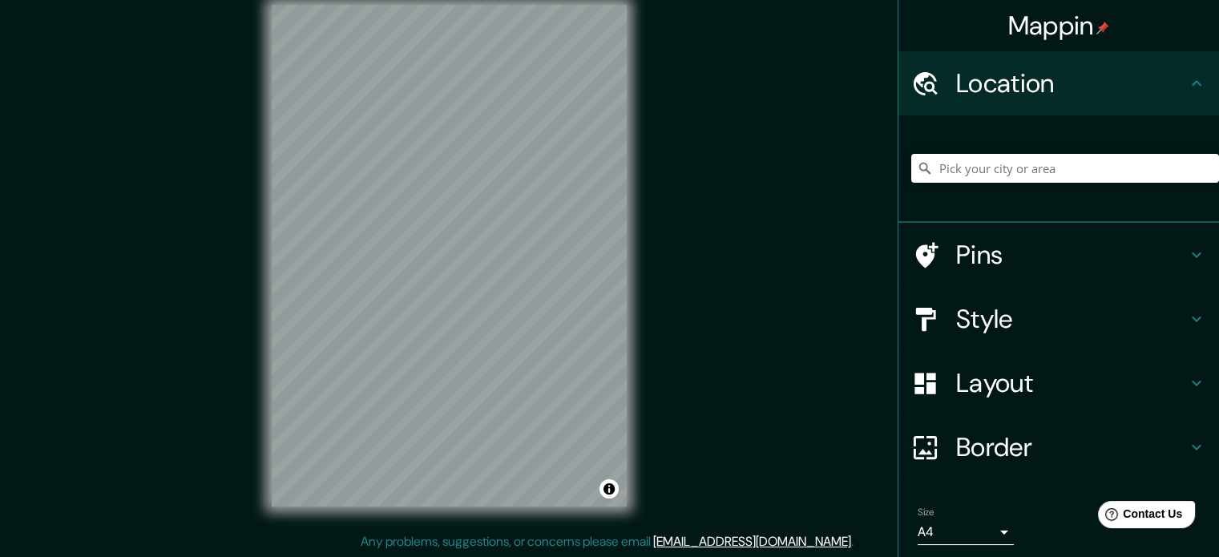
click at [1069, 51] on div "Location" at bounding box center [1059, 83] width 321 height 64
click at [1069, 40] on h4 "Mappin" at bounding box center [1059, 26] width 102 height 32
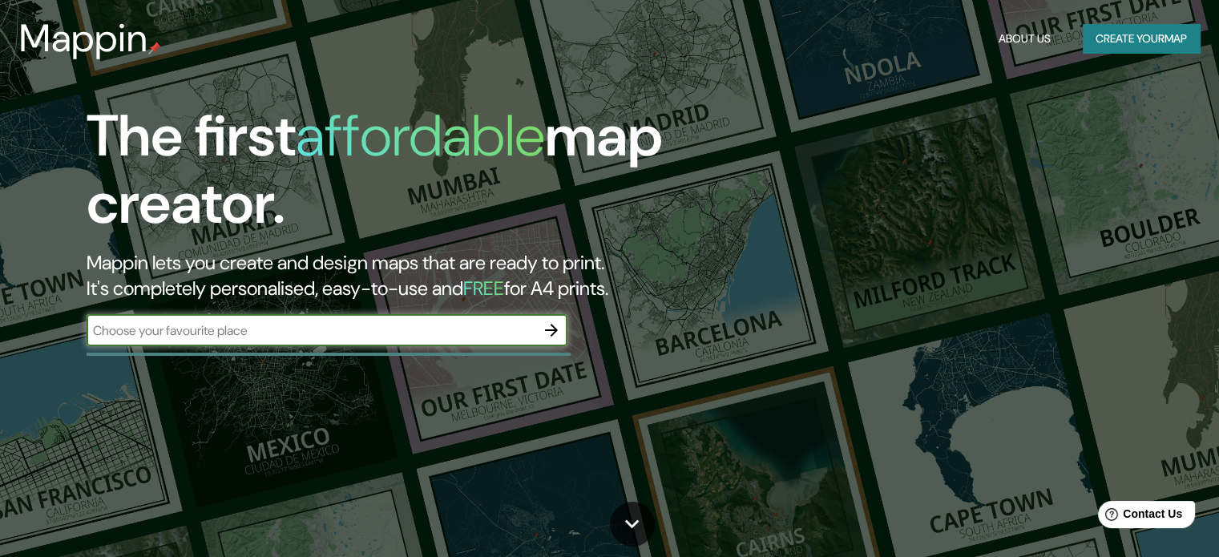
click at [463, 337] on input "text" at bounding box center [311, 330] width 449 height 18
click at [1172, 34] on button "Create your map" at bounding box center [1141, 39] width 117 height 30
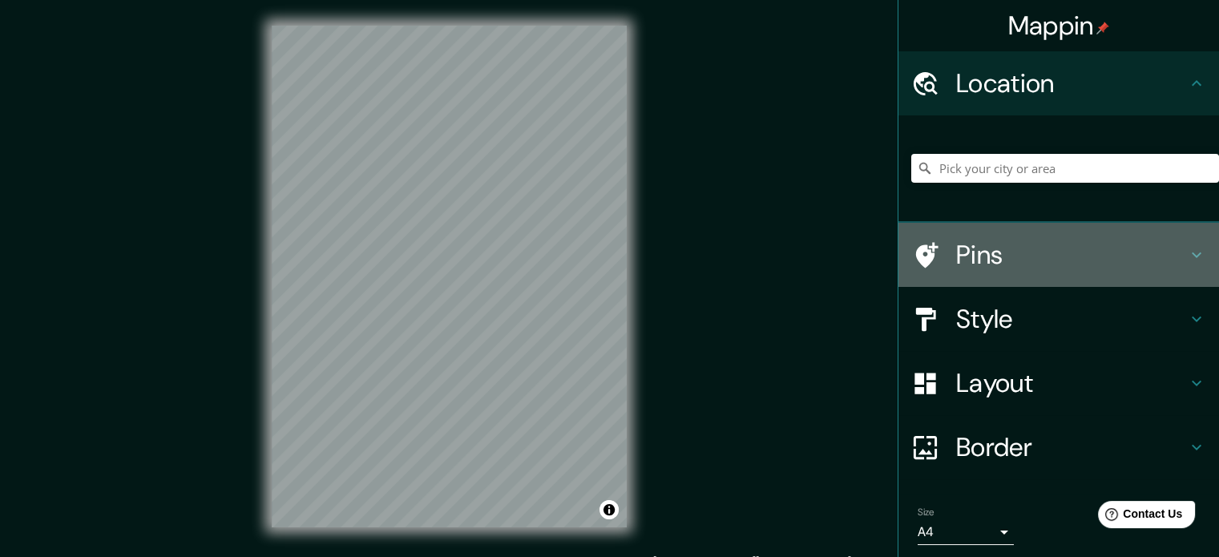
click at [997, 248] on h4 "Pins" at bounding box center [1071, 255] width 231 height 32
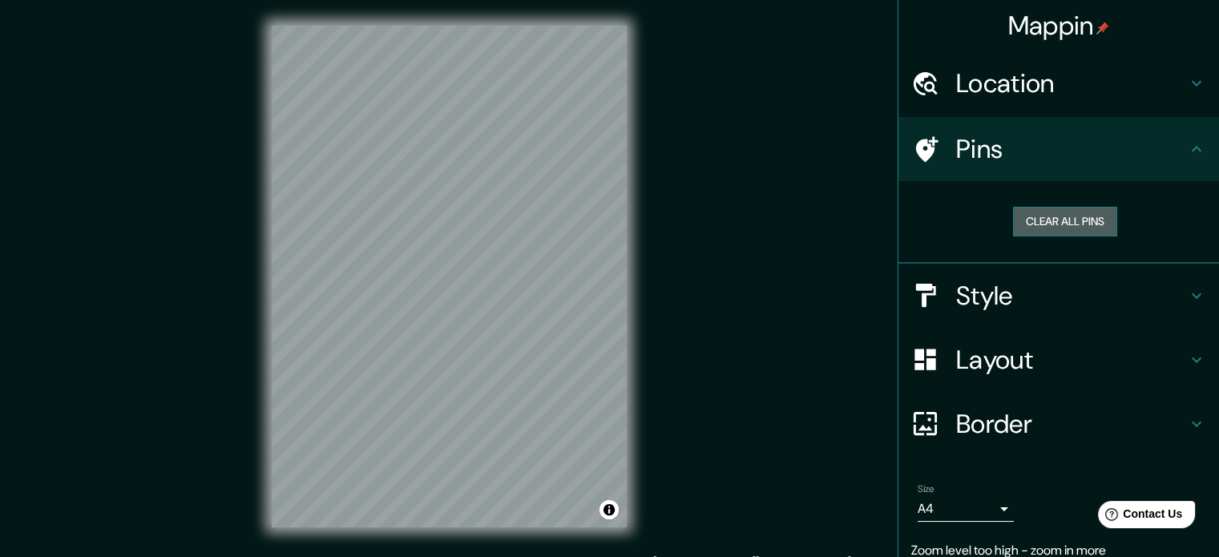
click at [1028, 217] on button "Clear all pins" at bounding box center [1065, 222] width 104 height 30
click at [989, 283] on h4 "Style" at bounding box center [1071, 296] width 231 height 32
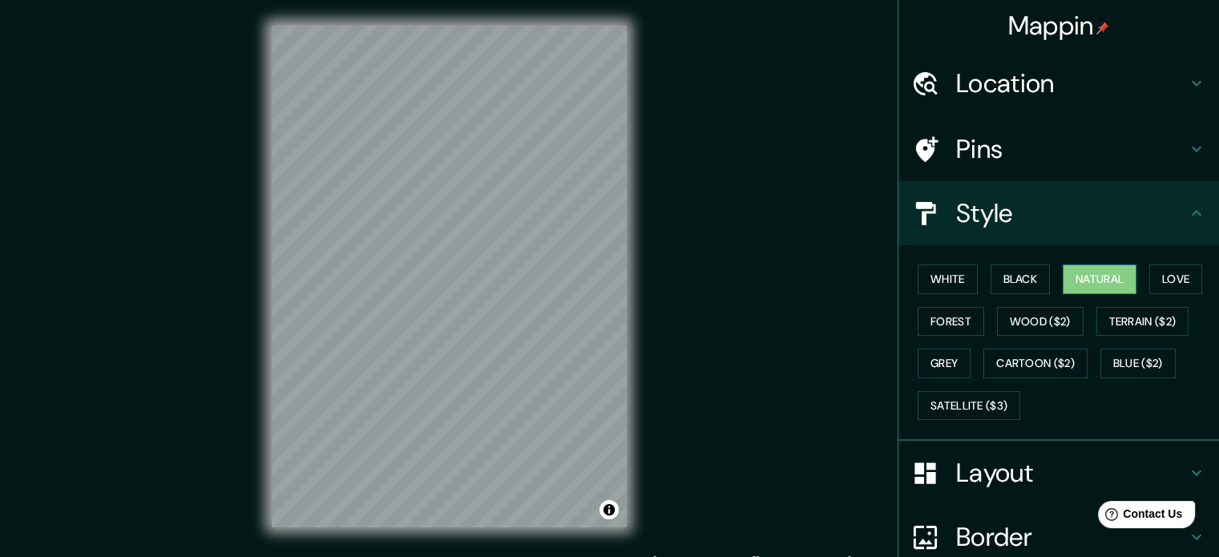
click at [1066, 271] on button "Natural" at bounding box center [1100, 280] width 74 height 30
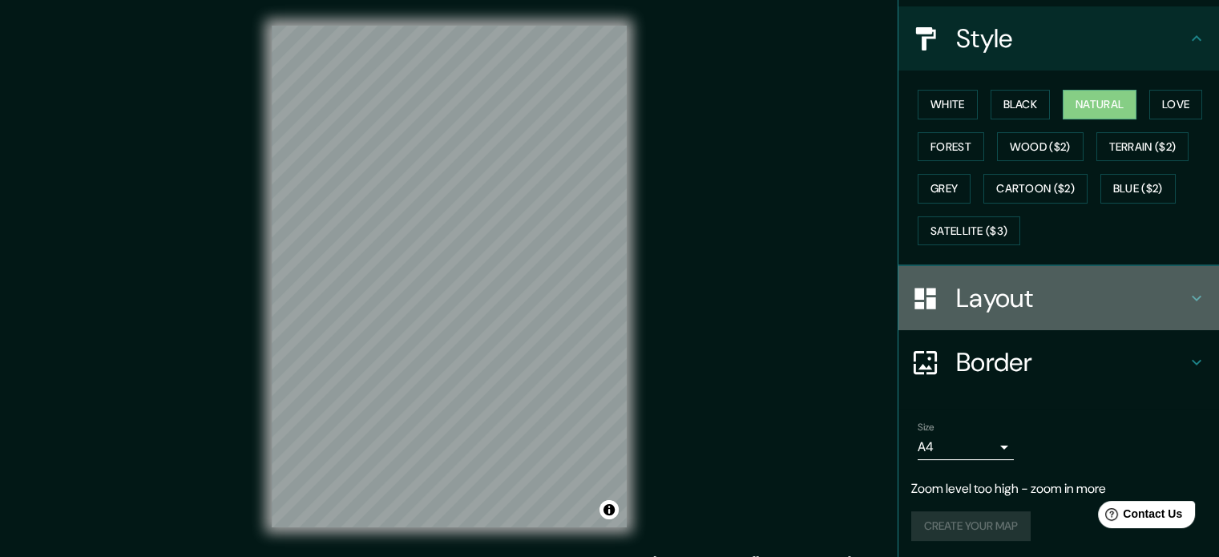
click at [982, 286] on h4 "Layout" at bounding box center [1071, 298] width 231 height 32
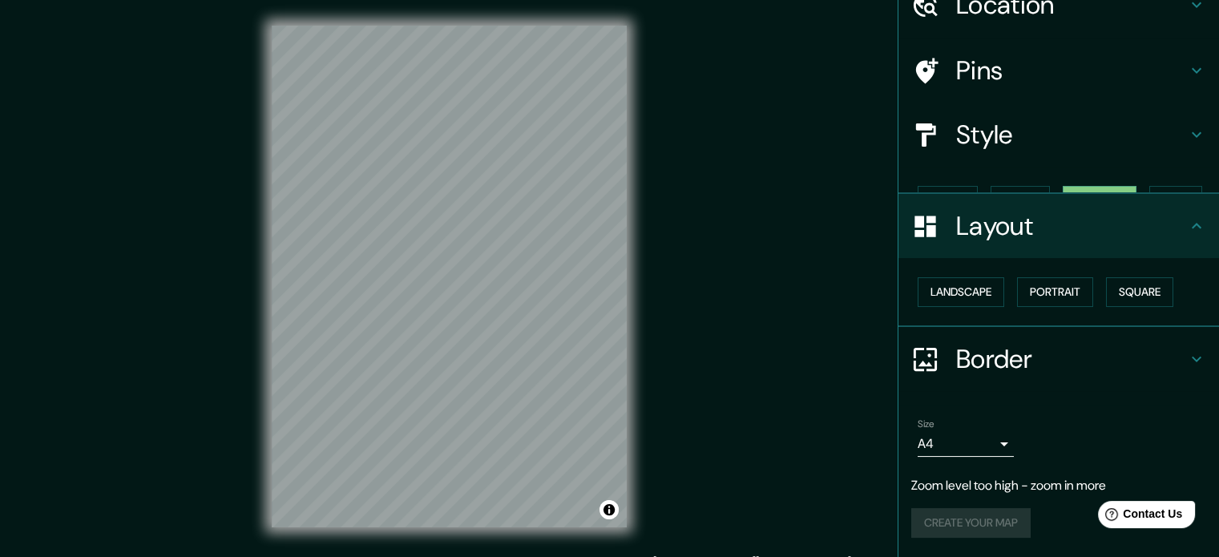
scroll to position [50, 0]
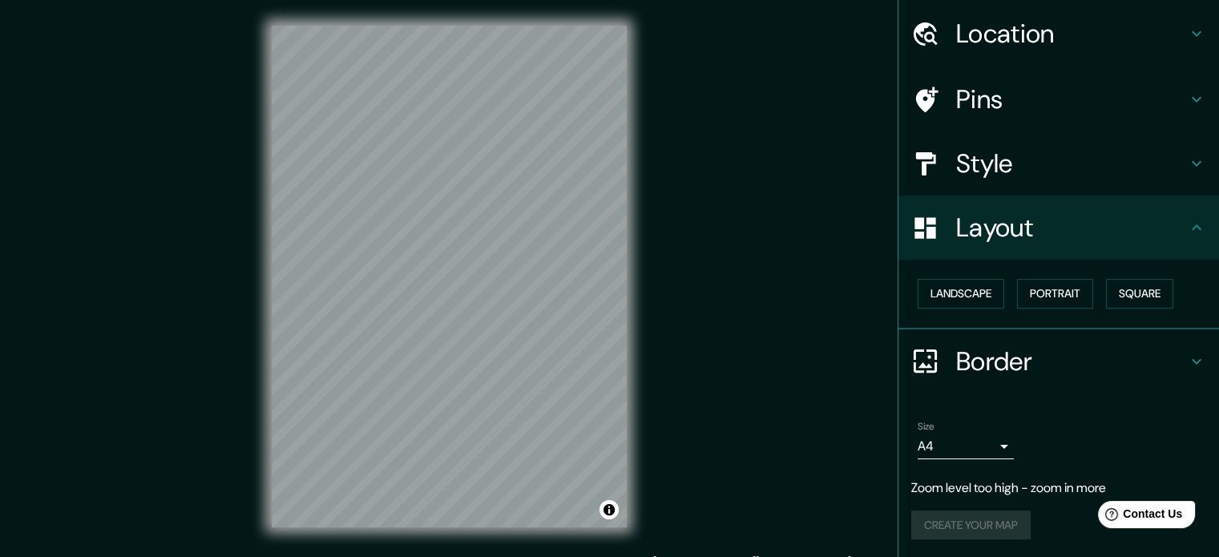
click at [978, 275] on div "Landscape [GEOGRAPHIC_DATA]" at bounding box center [1065, 294] width 308 height 42
click at [971, 288] on button "Landscape" at bounding box center [961, 294] width 87 height 30
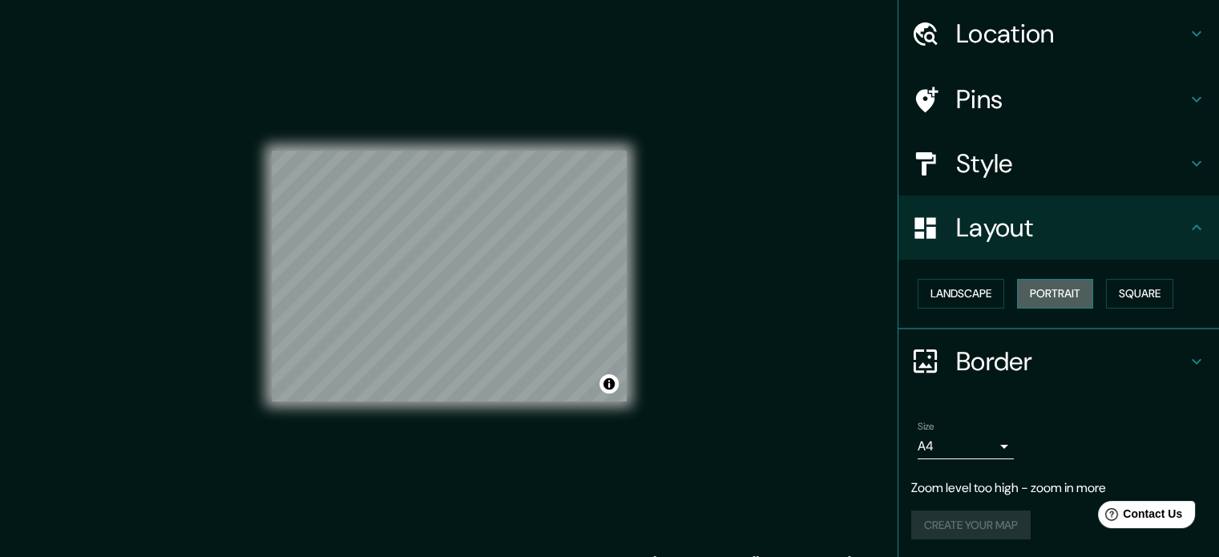
click at [1033, 291] on button "Portrait" at bounding box center [1055, 294] width 76 height 30
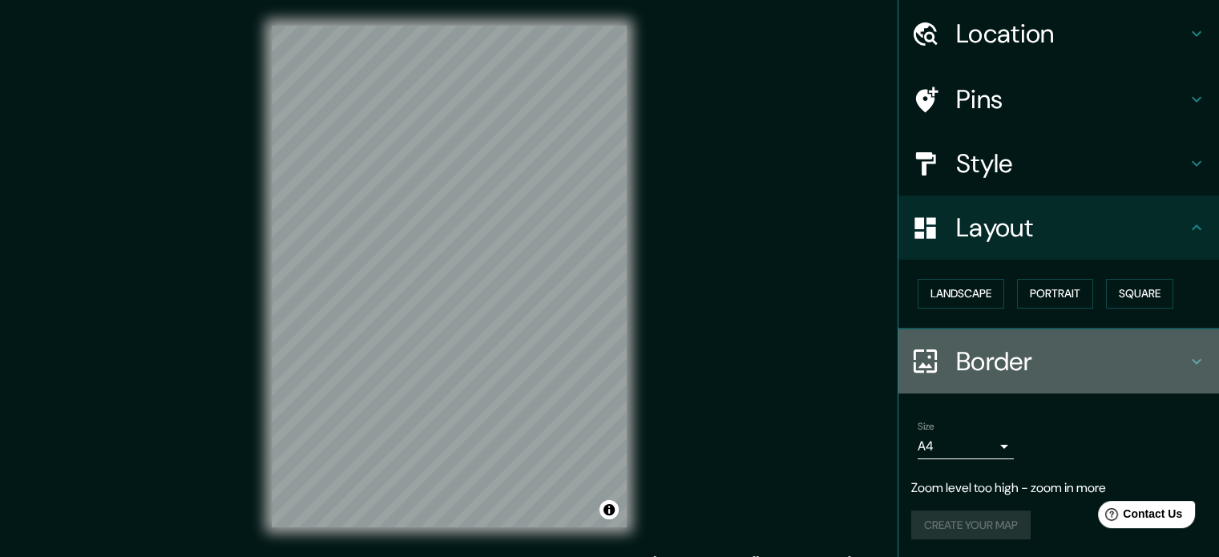
click at [956, 371] on h4 "Border" at bounding box center [1071, 361] width 231 height 32
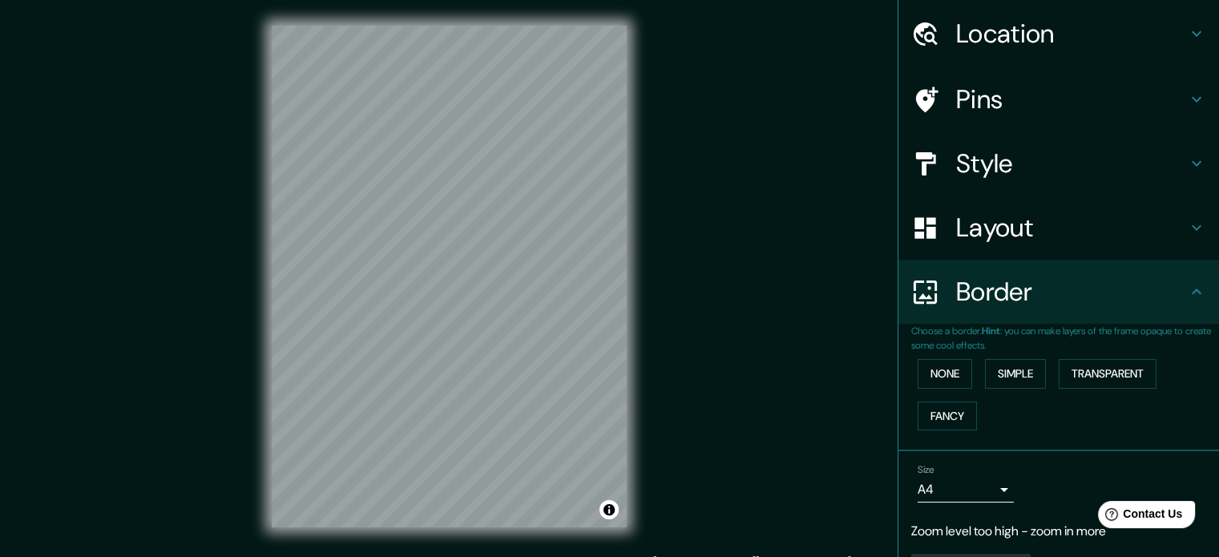
click at [965, 317] on div "Border" at bounding box center [1059, 292] width 321 height 64
click at [952, 466] on div "Size A4 single" at bounding box center [966, 483] width 96 height 38
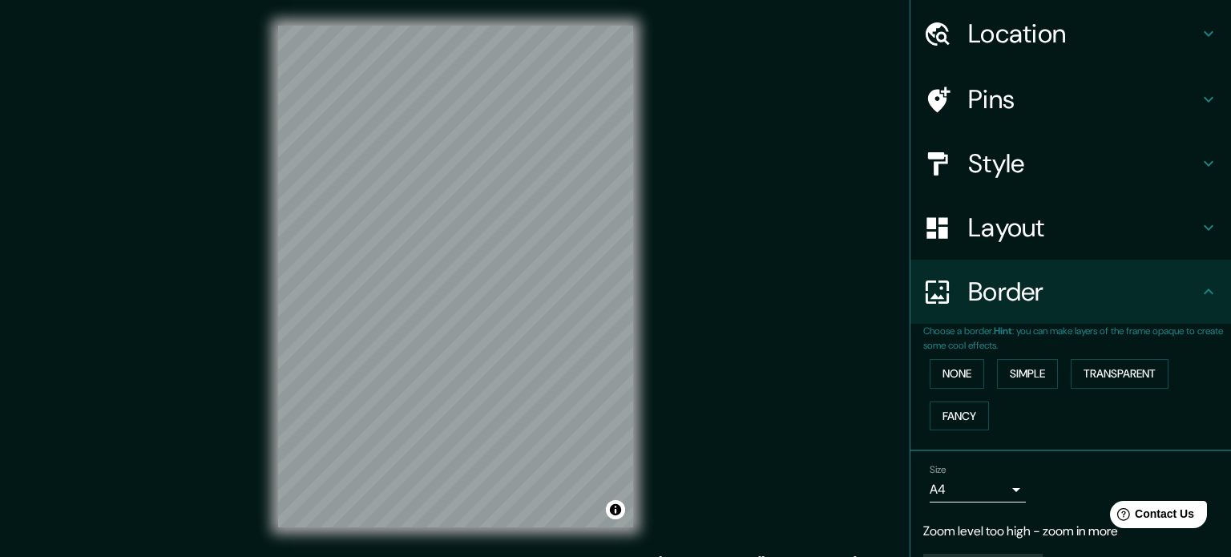
click at [954, 480] on body "Mappin Location Pins Style Layout Border Choose a border. Hint : you can make l…" at bounding box center [615, 278] width 1231 height 557
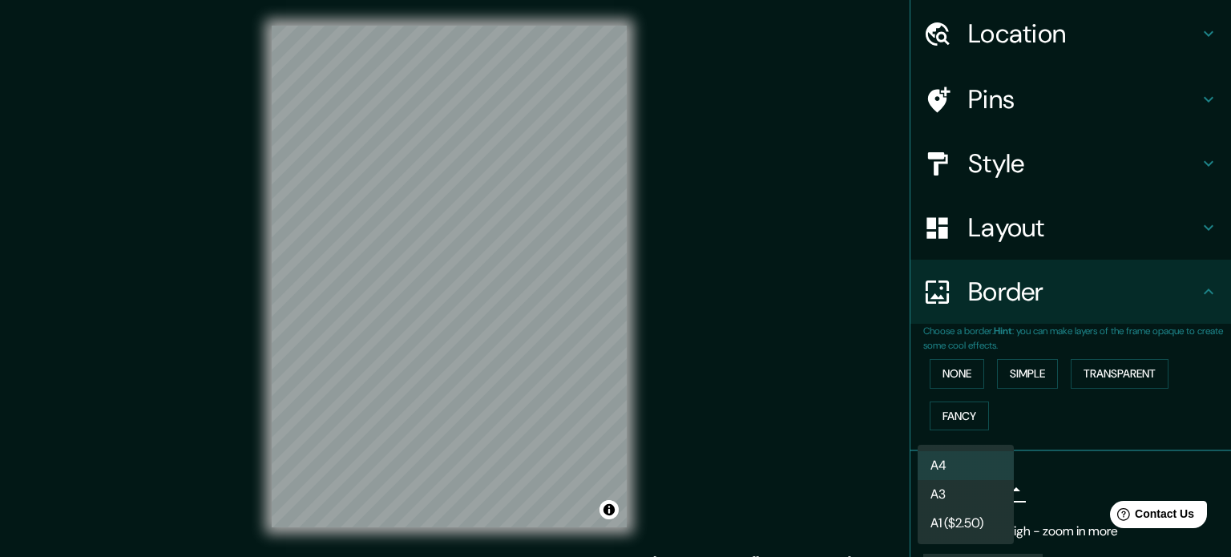
click at [964, 500] on li "A3" at bounding box center [966, 494] width 96 height 29
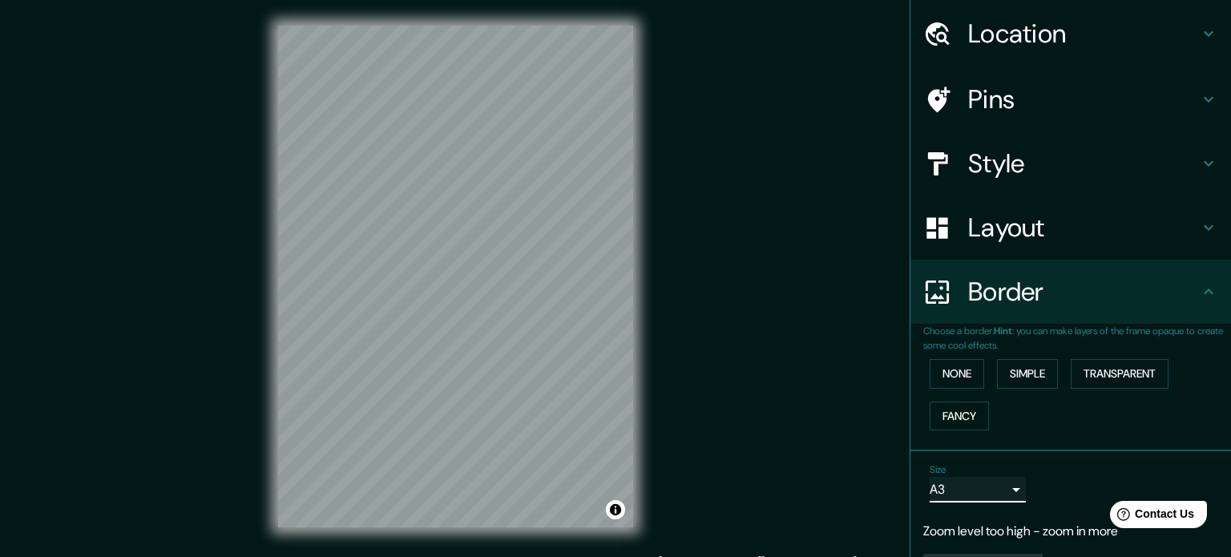
type input "a4"
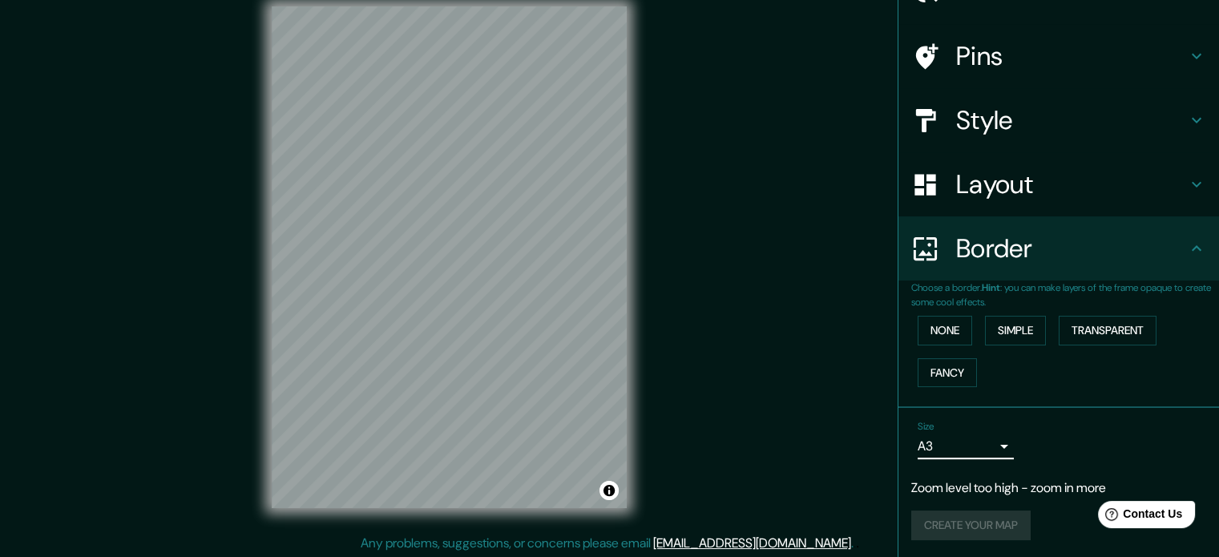
scroll to position [21, 0]
click at [993, 513] on div "Create your map" at bounding box center [1058, 526] width 295 height 30
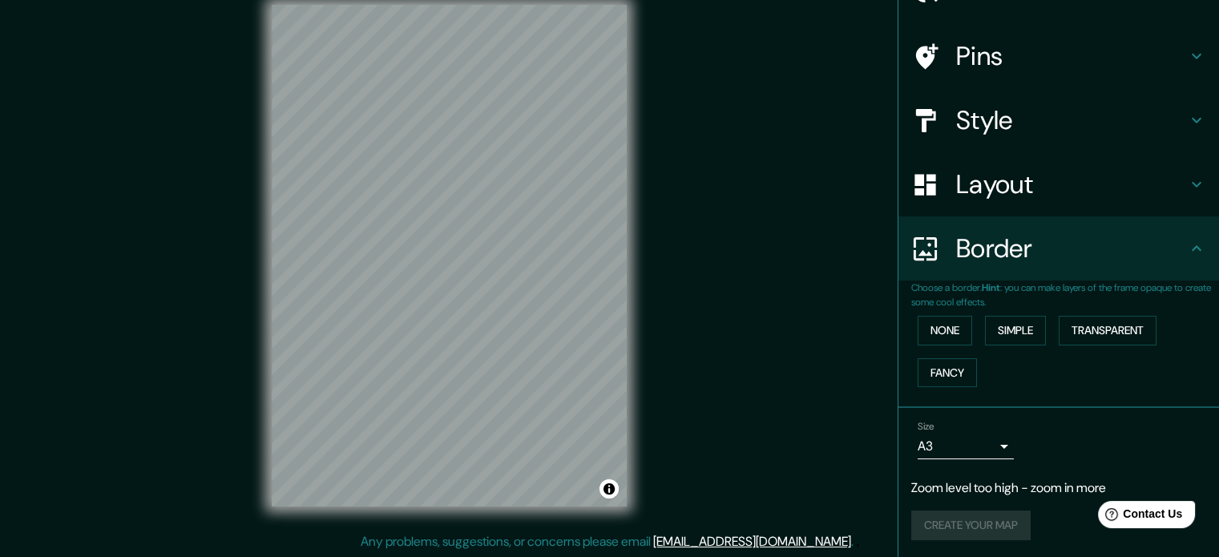
click at [993, 513] on div "Create your map" at bounding box center [1058, 526] width 295 height 30
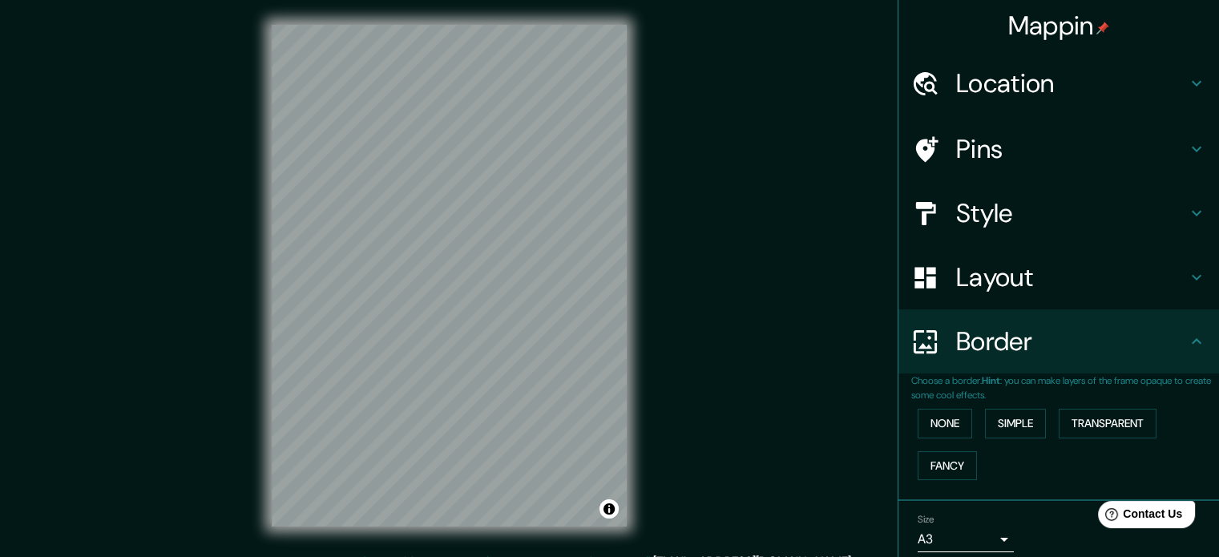
scroll to position [0, 0]
click at [1027, 30] on h4 "Mappin" at bounding box center [1059, 26] width 102 height 32
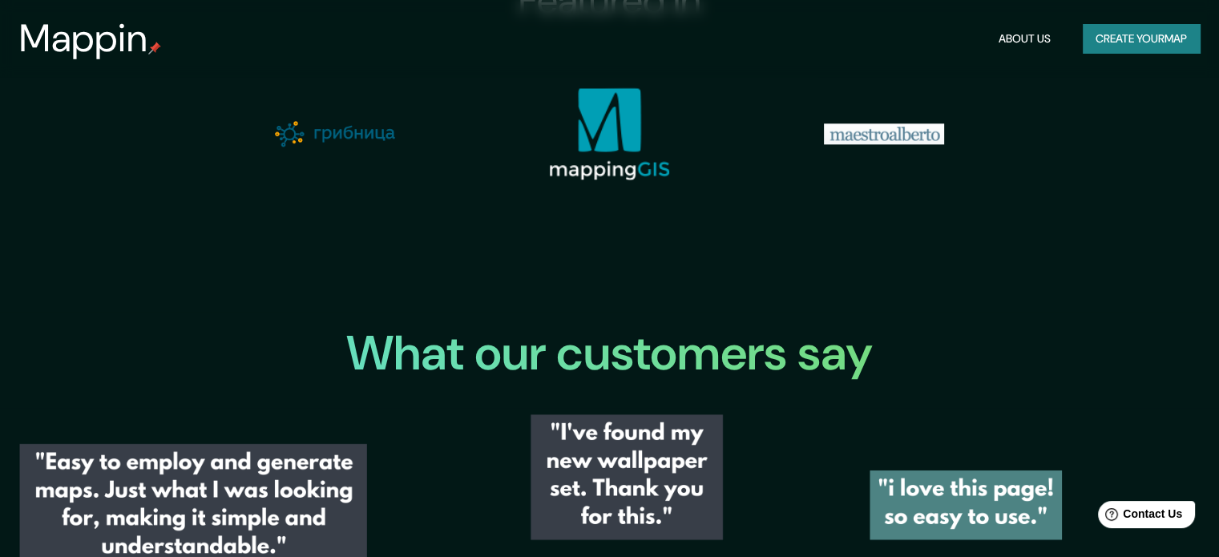
scroll to position [2004, 0]
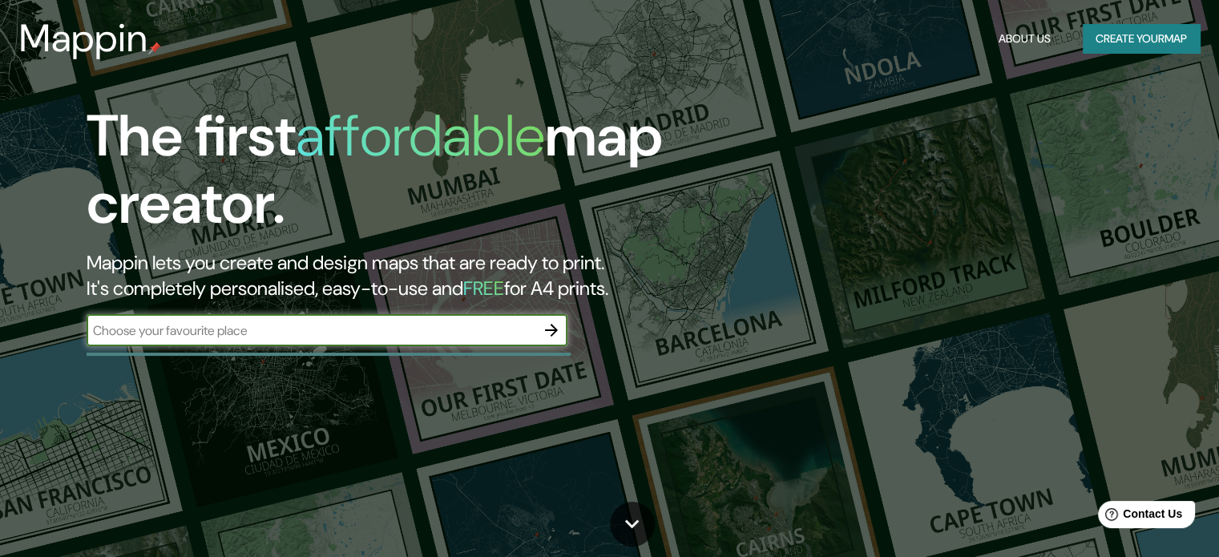
scroll to position [21, 0]
